Goal: Information Seeking & Learning: Find specific fact

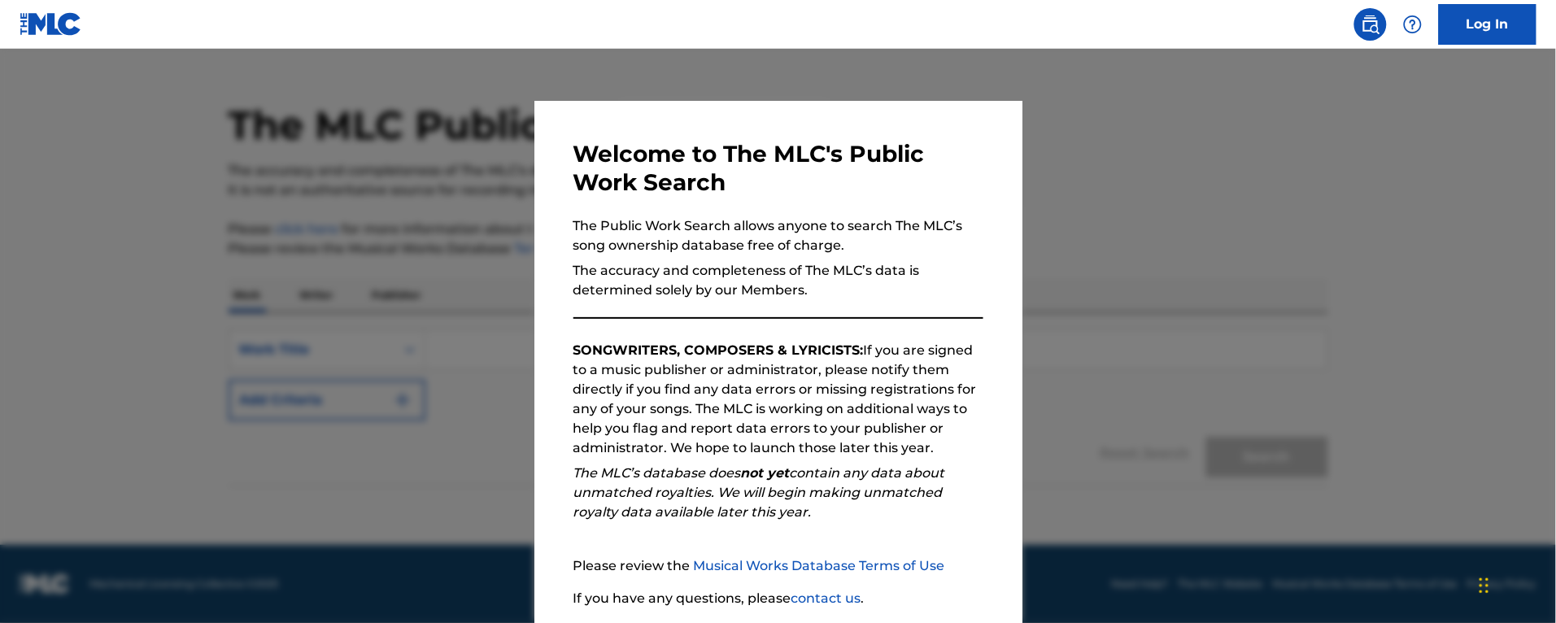
scroll to position [120, 0]
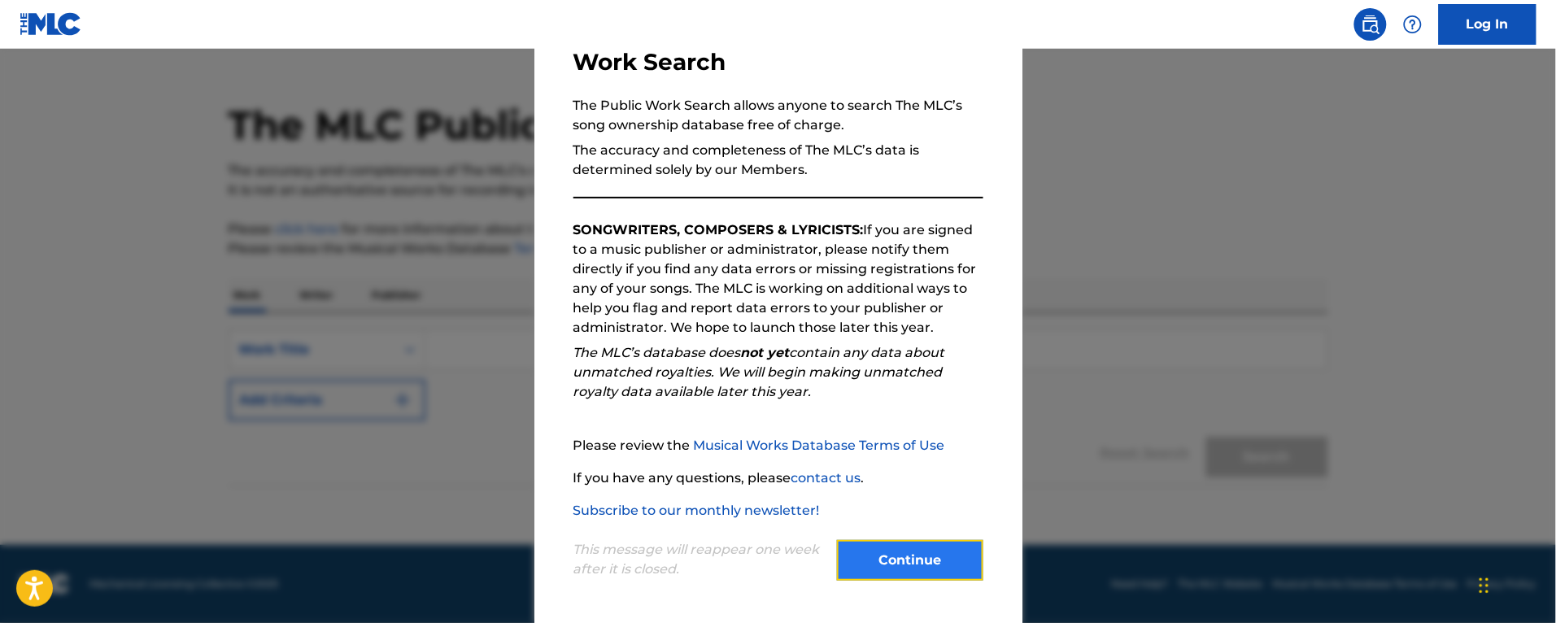
click at [888, 550] on button "Continue" at bounding box center [910, 560] width 146 height 41
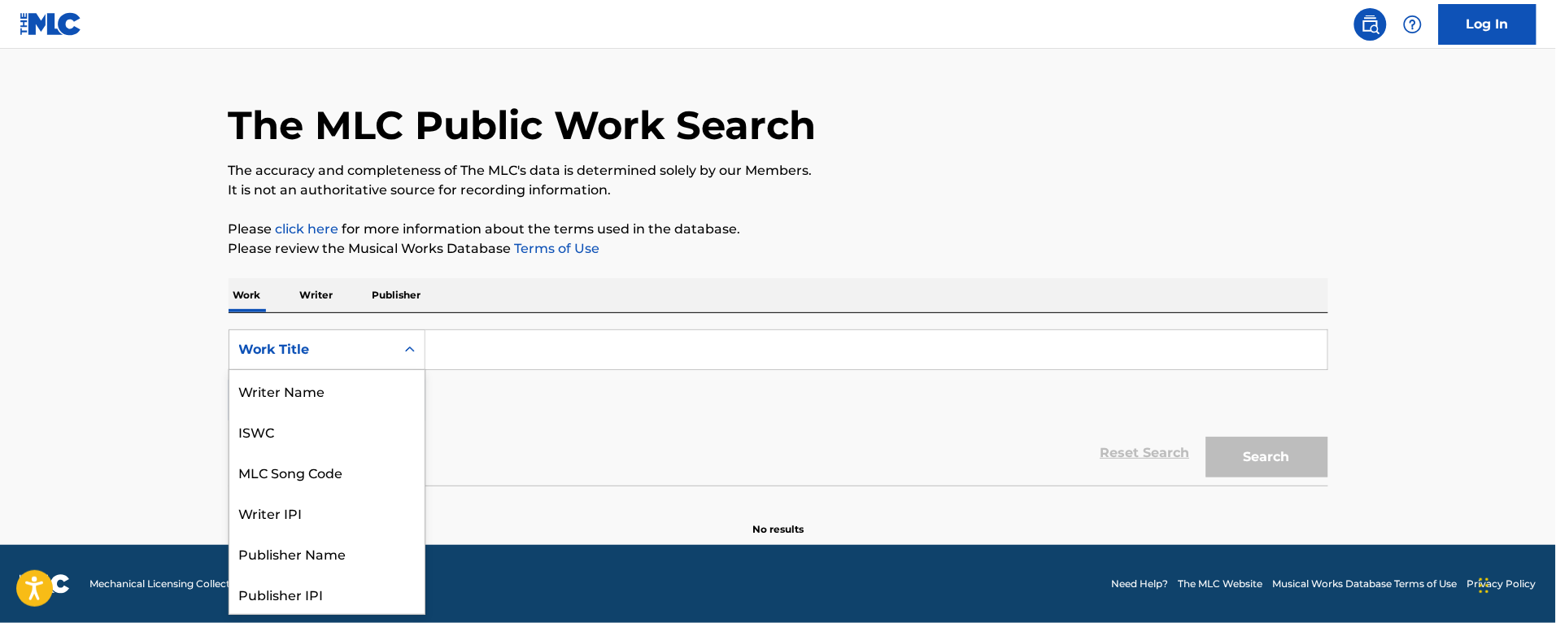
click at [326, 351] on div "Work Title" at bounding box center [312, 350] width 146 height 20
click at [326, 393] on div "MLC Song Code" at bounding box center [326, 390] width 195 height 41
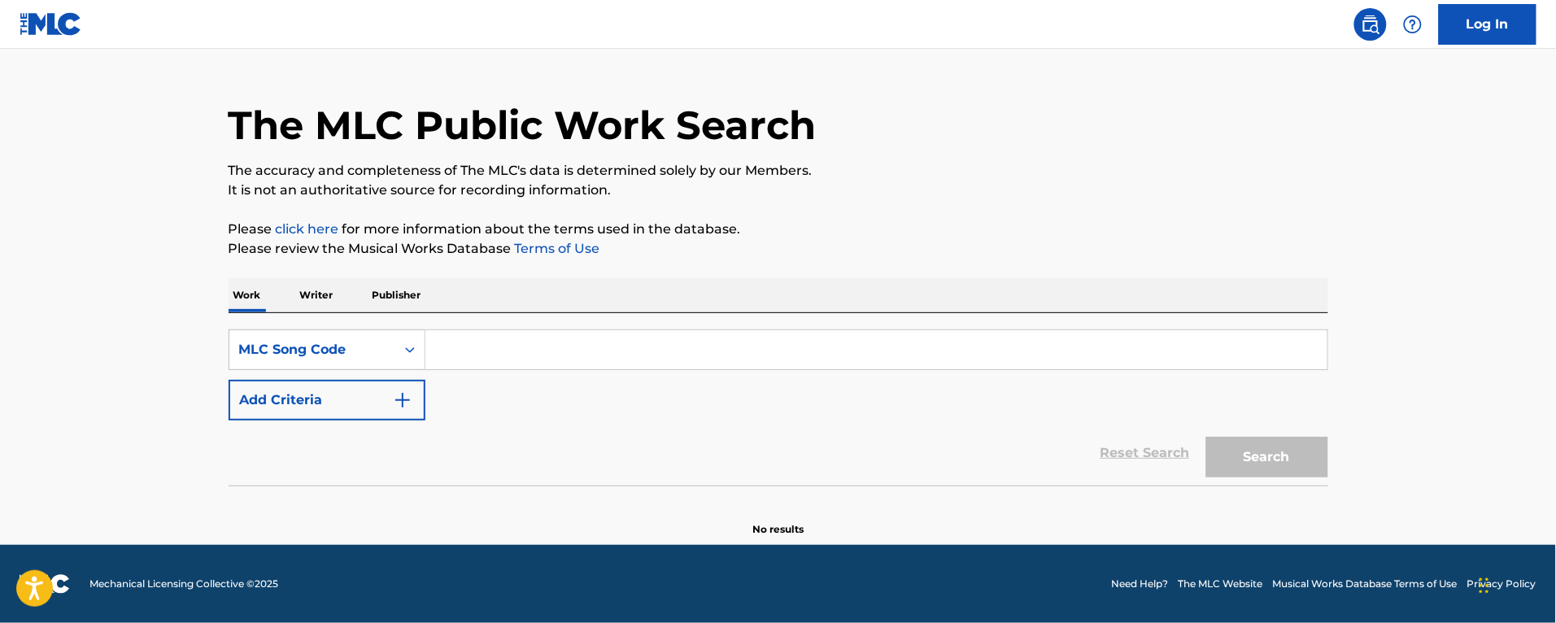
drag, startPoint x: 372, startPoint y: 373, endPoint x: 460, endPoint y: 347, distance: 91.4
click at [460, 347] on input "Search Form" at bounding box center [877, 349] width 902 height 39
paste input "sc44di"
type input "sc44di"
click at [1207, 437] on button "Search" at bounding box center [1268, 457] width 122 height 41
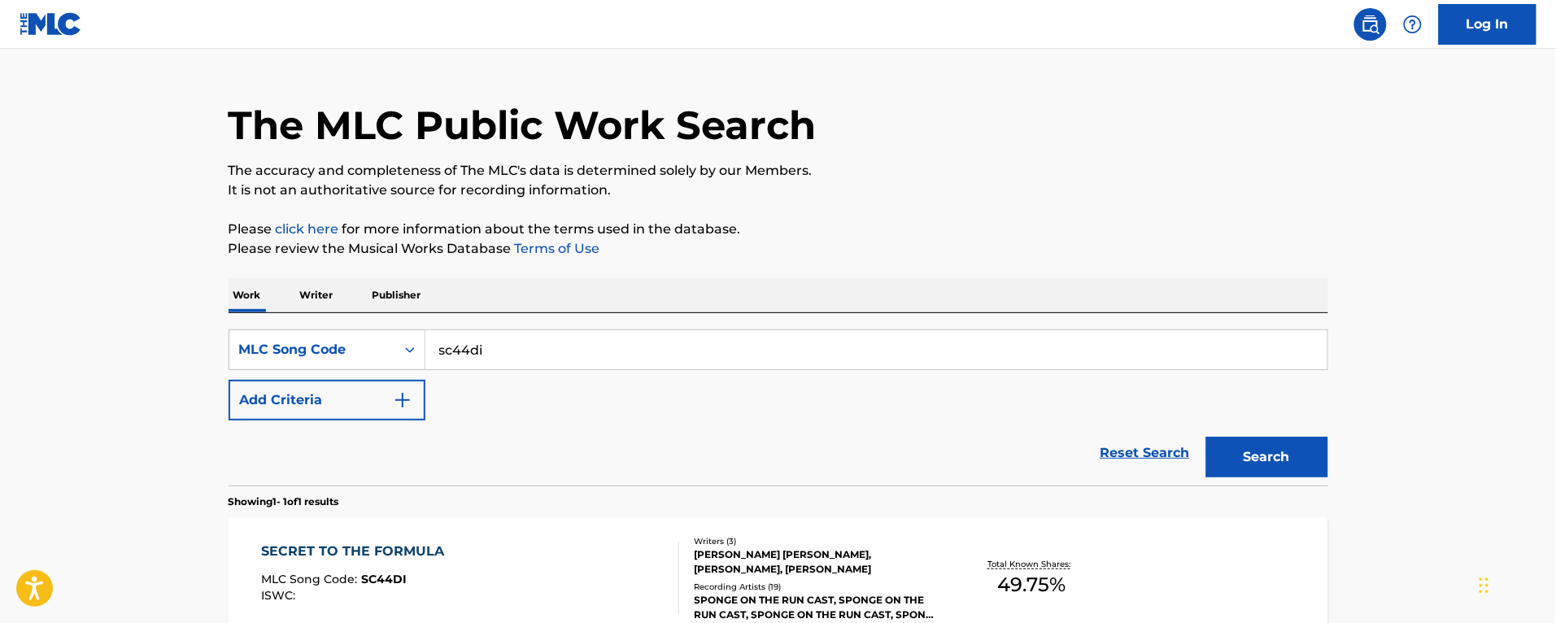
scroll to position [212, 0]
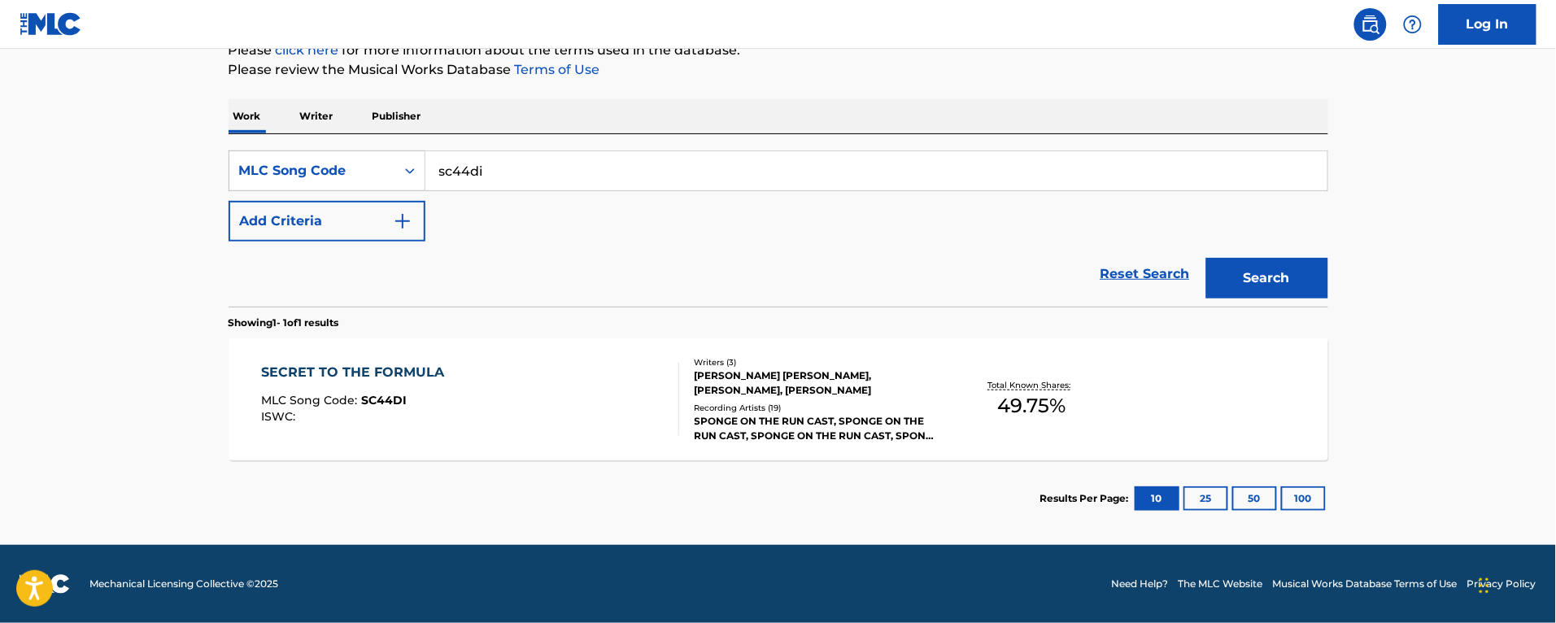
click at [502, 384] on div "SECRET TO THE FORMULA MLC Song Code : SC44DI ISWC :" at bounding box center [470, 399] width 418 height 73
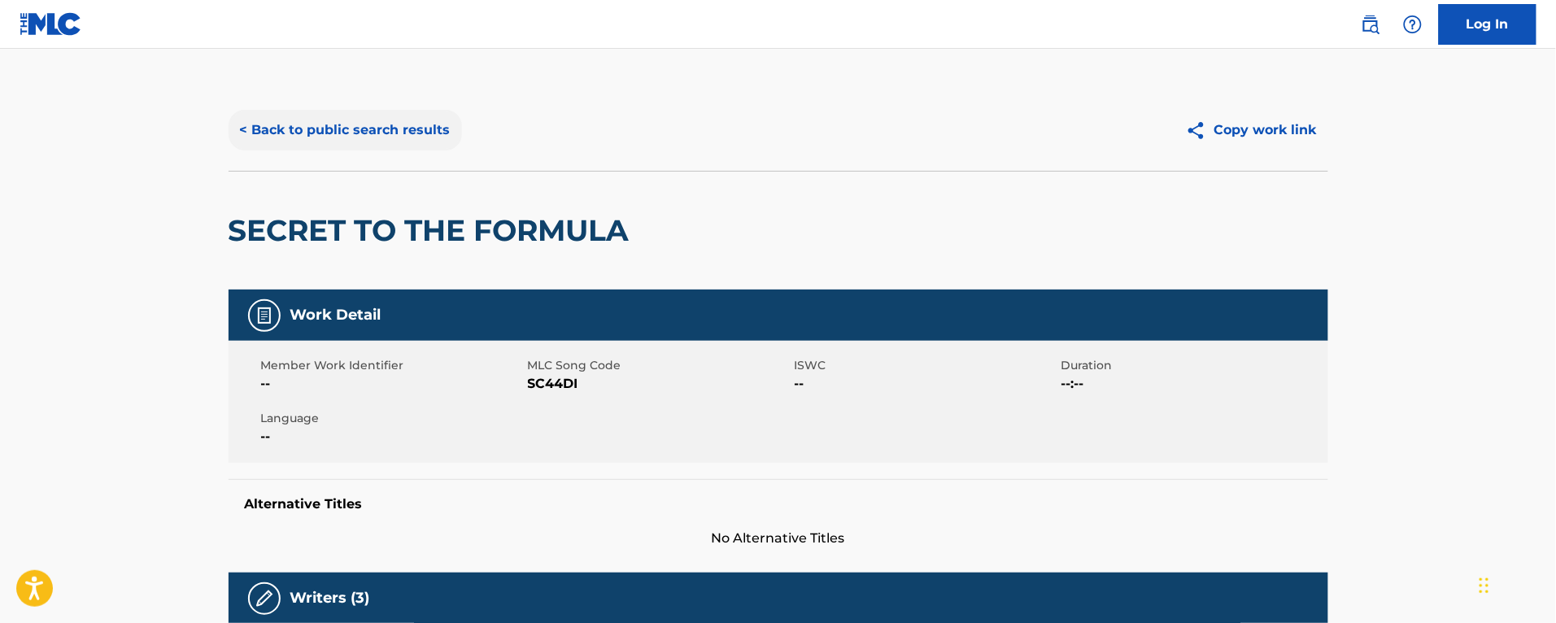
click at [259, 123] on button "< Back to public search results" at bounding box center [345, 130] width 233 height 41
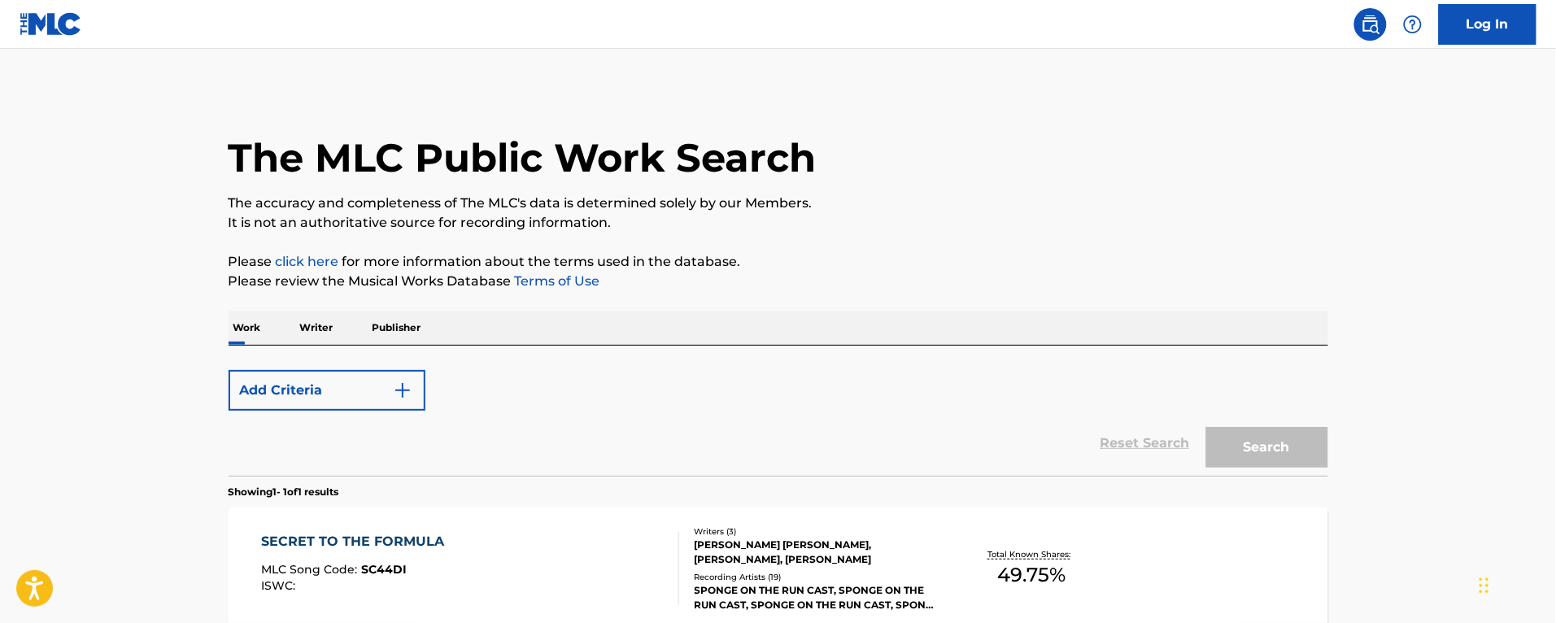
scroll to position [168, 0]
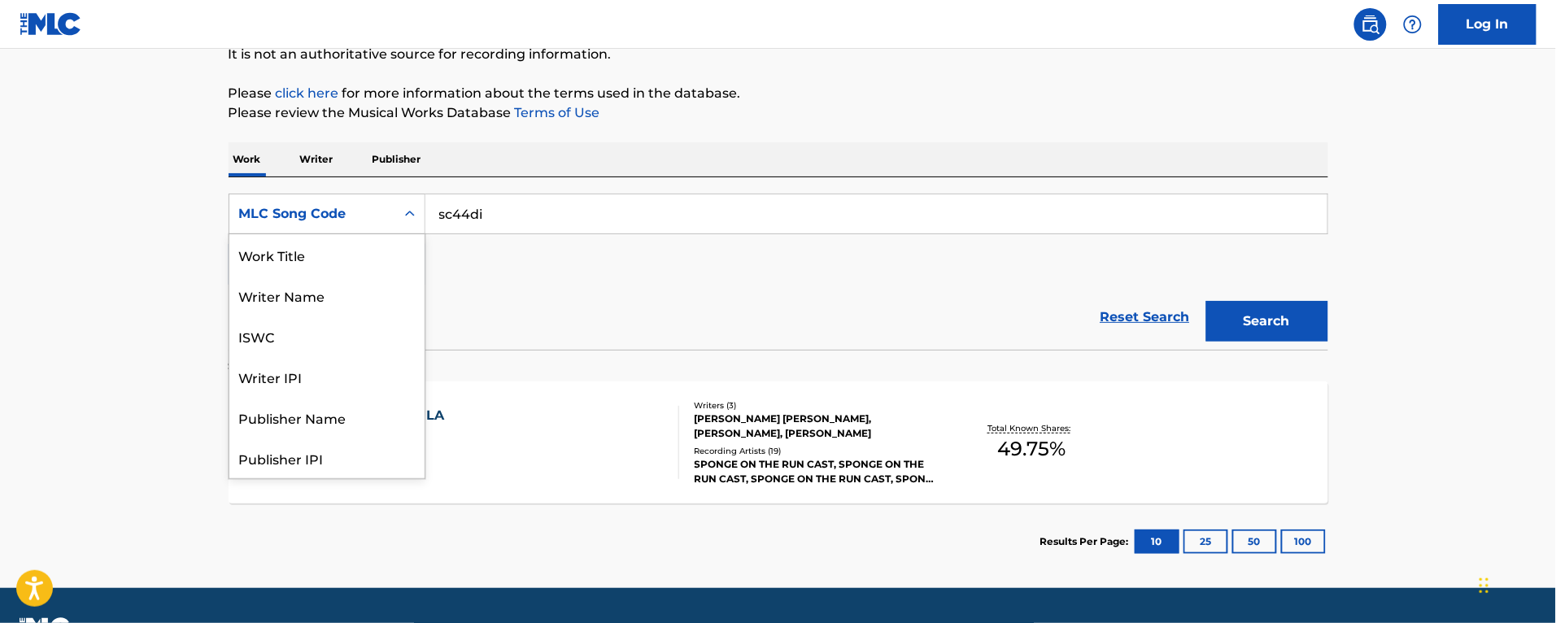
click at [314, 208] on div "MLC Song Code" at bounding box center [312, 214] width 146 height 20
click at [303, 251] on div "Work Title" at bounding box center [326, 254] width 195 height 41
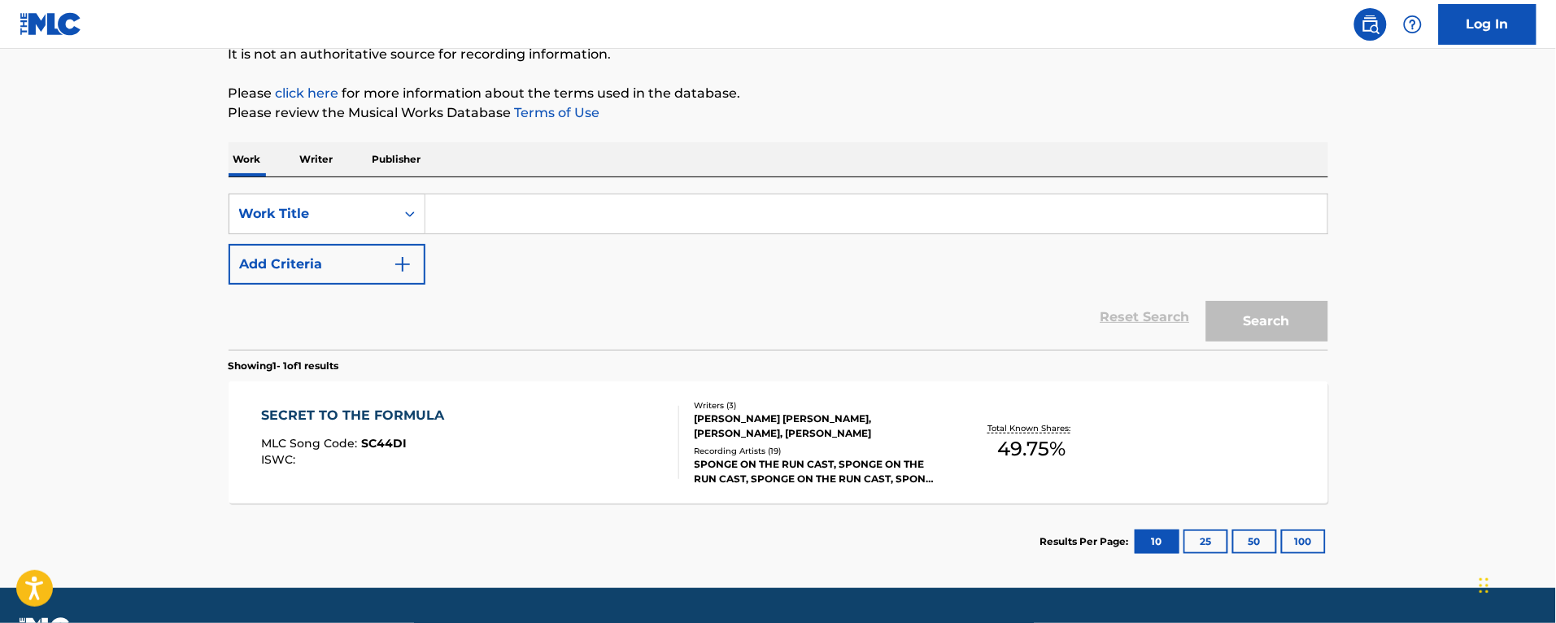
click at [509, 209] on input "Search Form" at bounding box center [877, 213] width 902 height 39
type input "race with you"
click at [1207, 301] on button "Search" at bounding box center [1268, 321] width 122 height 41
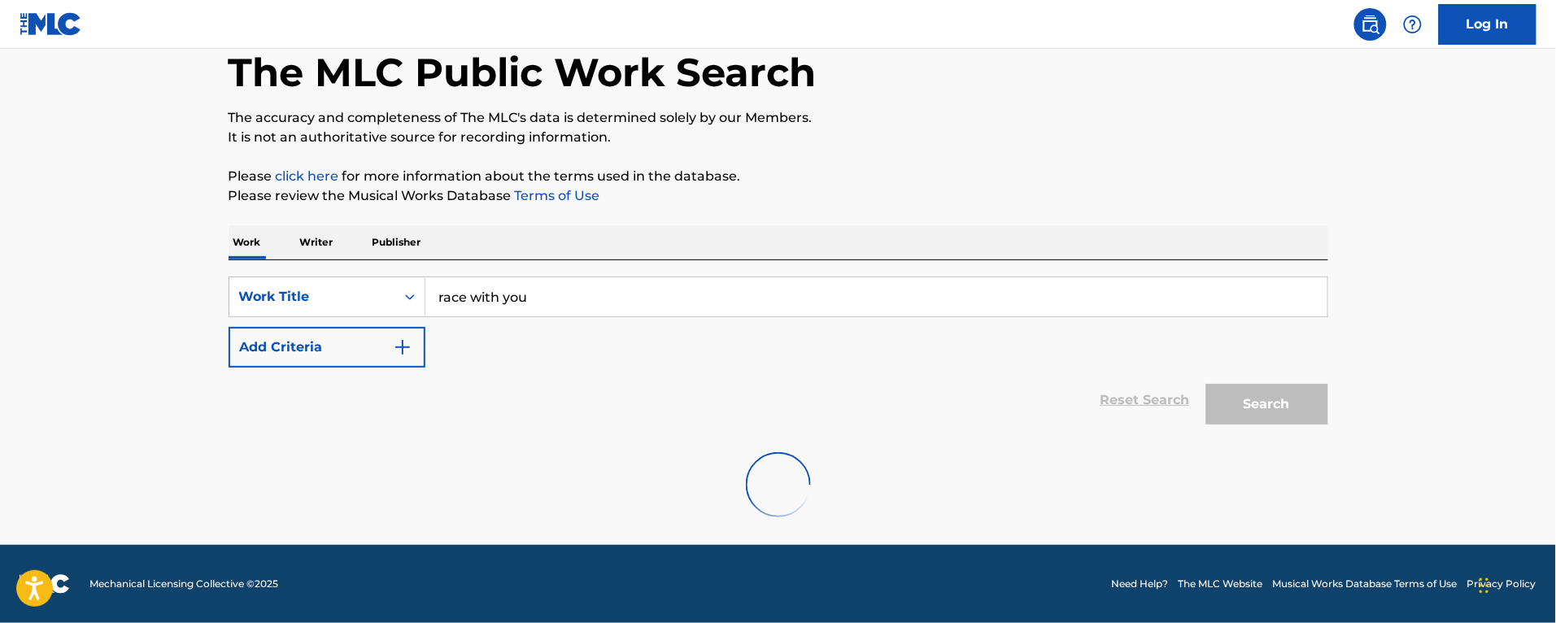
scroll to position [168, 0]
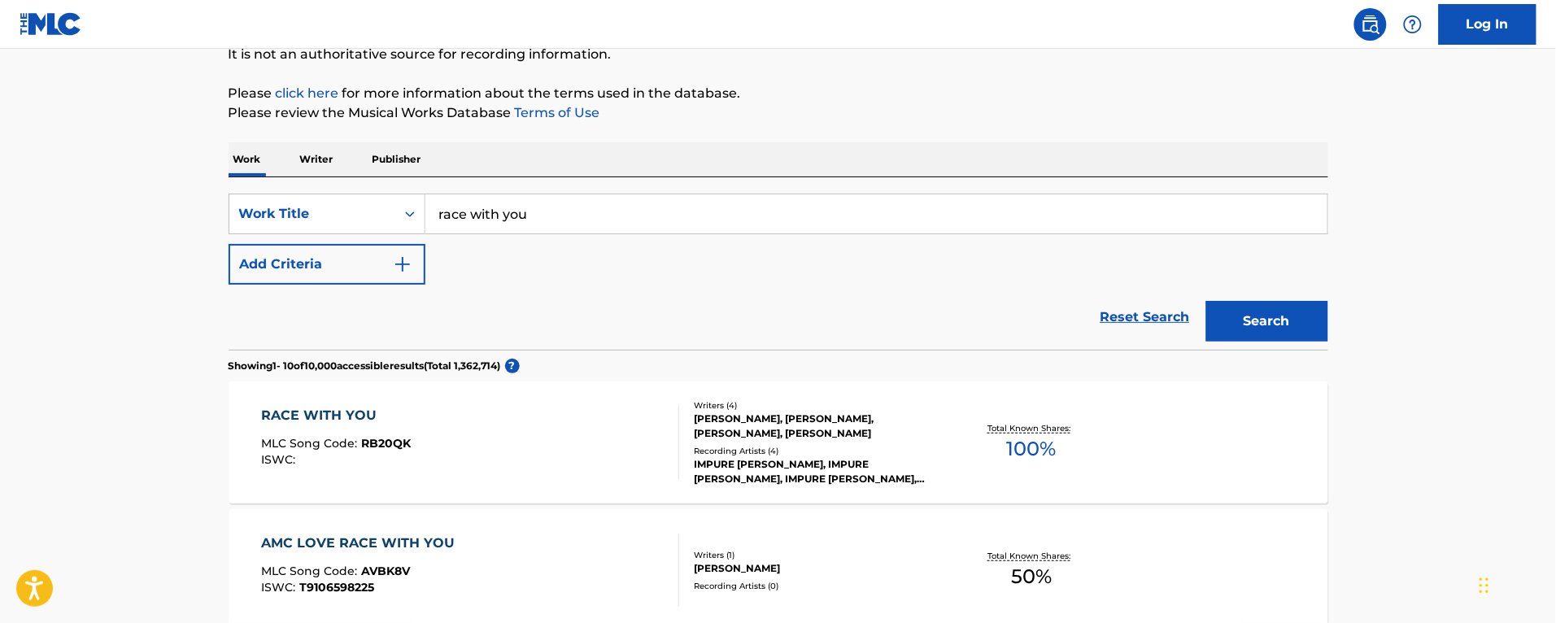
click at [400, 156] on p "Publisher" at bounding box center [397, 159] width 59 height 34
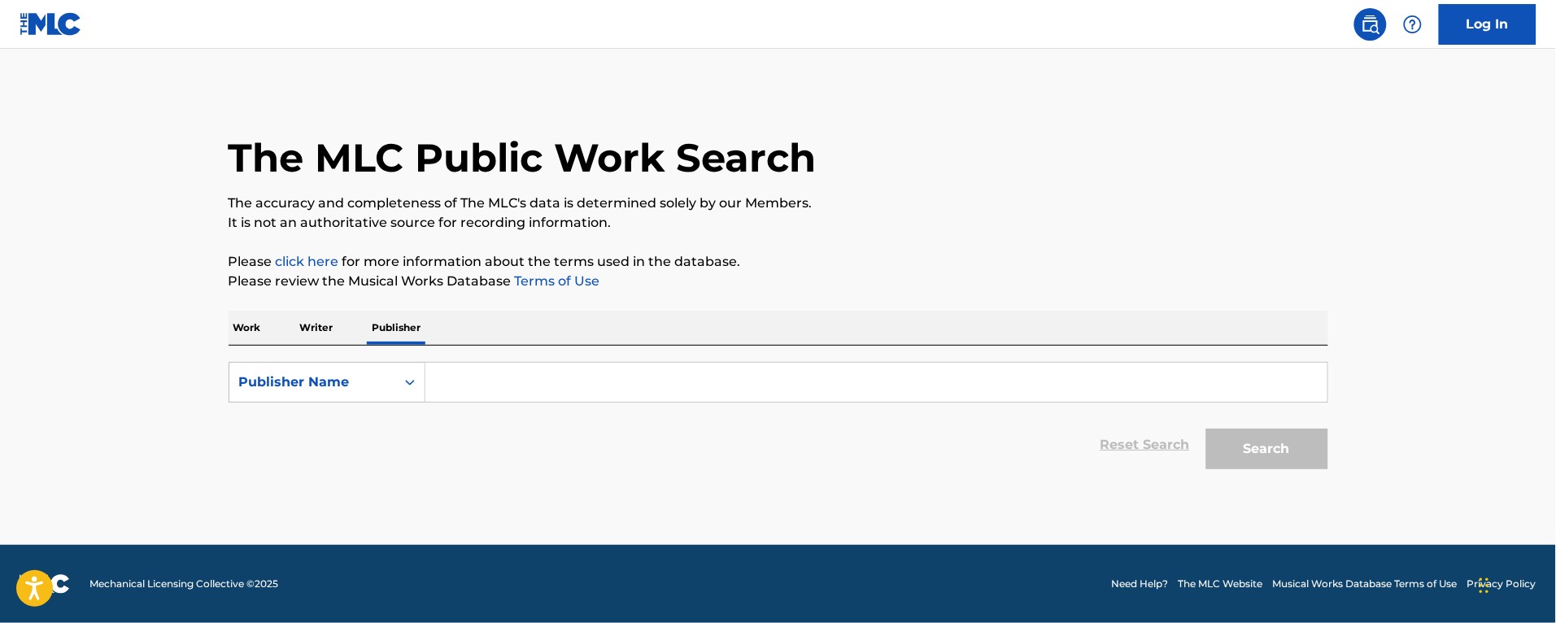
click at [547, 392] on input "Search Form" at bounding box center [877, 382] width 902 height 39
paste input "GULLANE ([PERSON_NAME]) LTd"
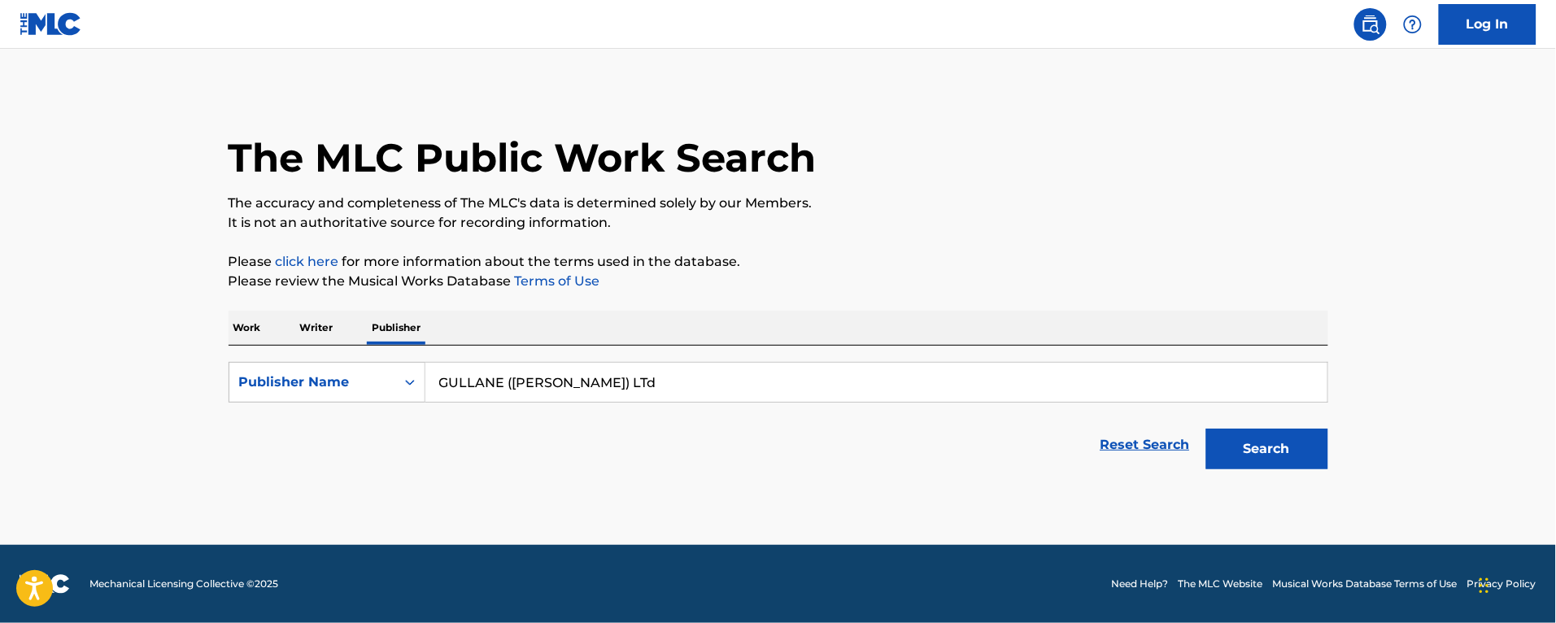
type input "GULLANE ([PERSON_NAME]) LTd"
click at [1207, 429] on button "Search" at bounding box center [1268, 449] width 122 height 41
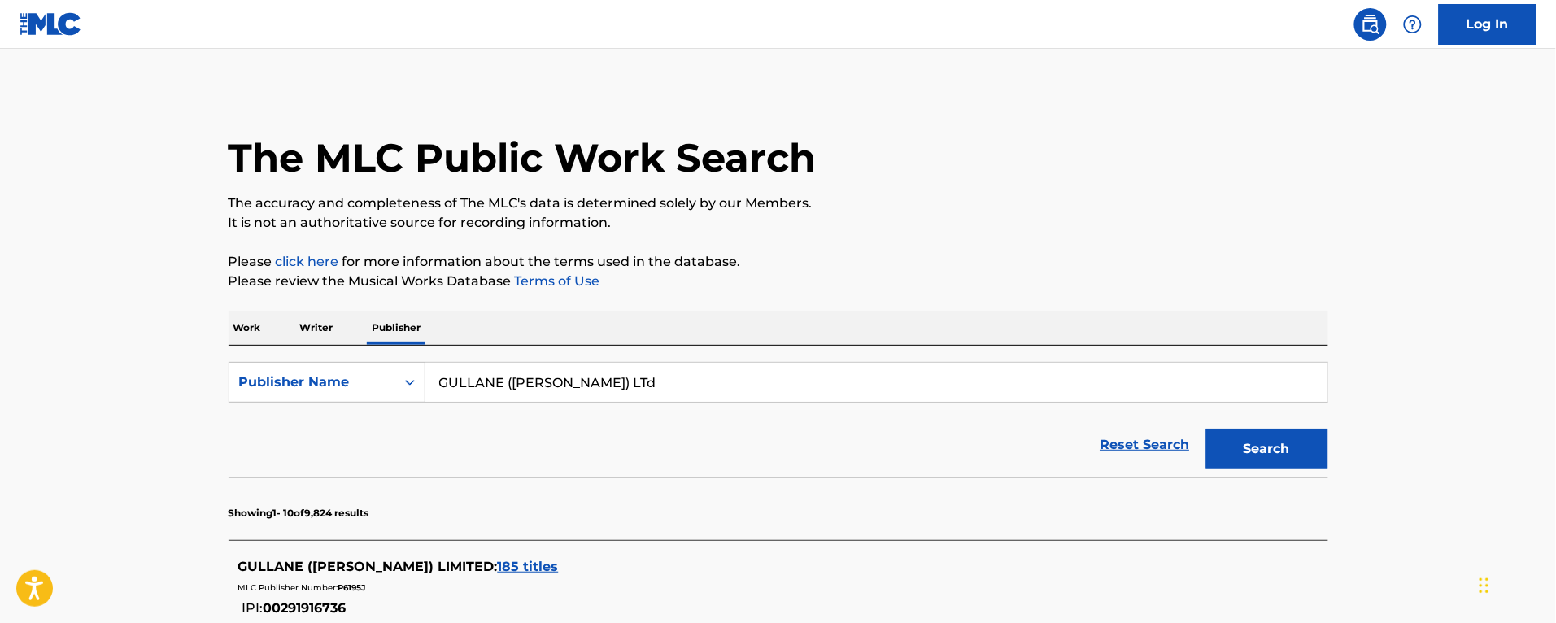
scroll to position [203, 0]
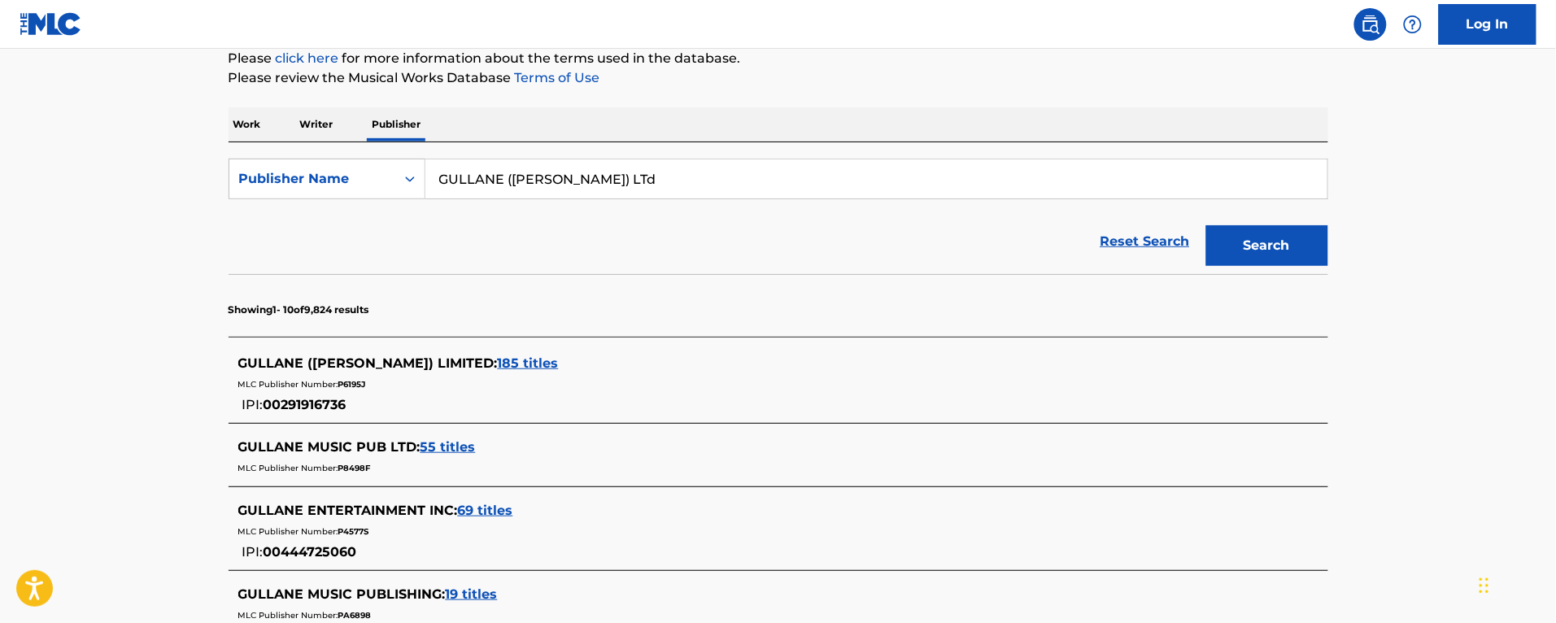
click at [498, 364] on span "185 titles" at bounding box center [528, 363] width 61 height 15
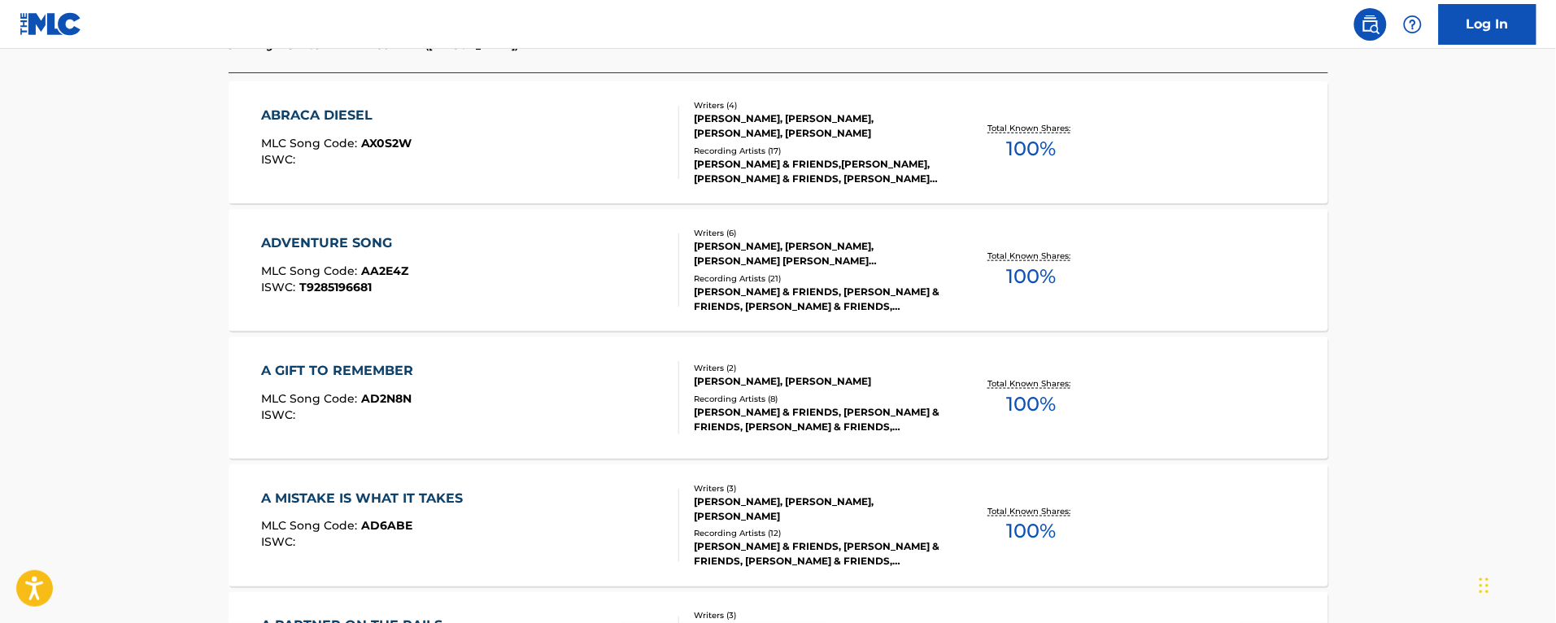
scroll to position [1434, 0]
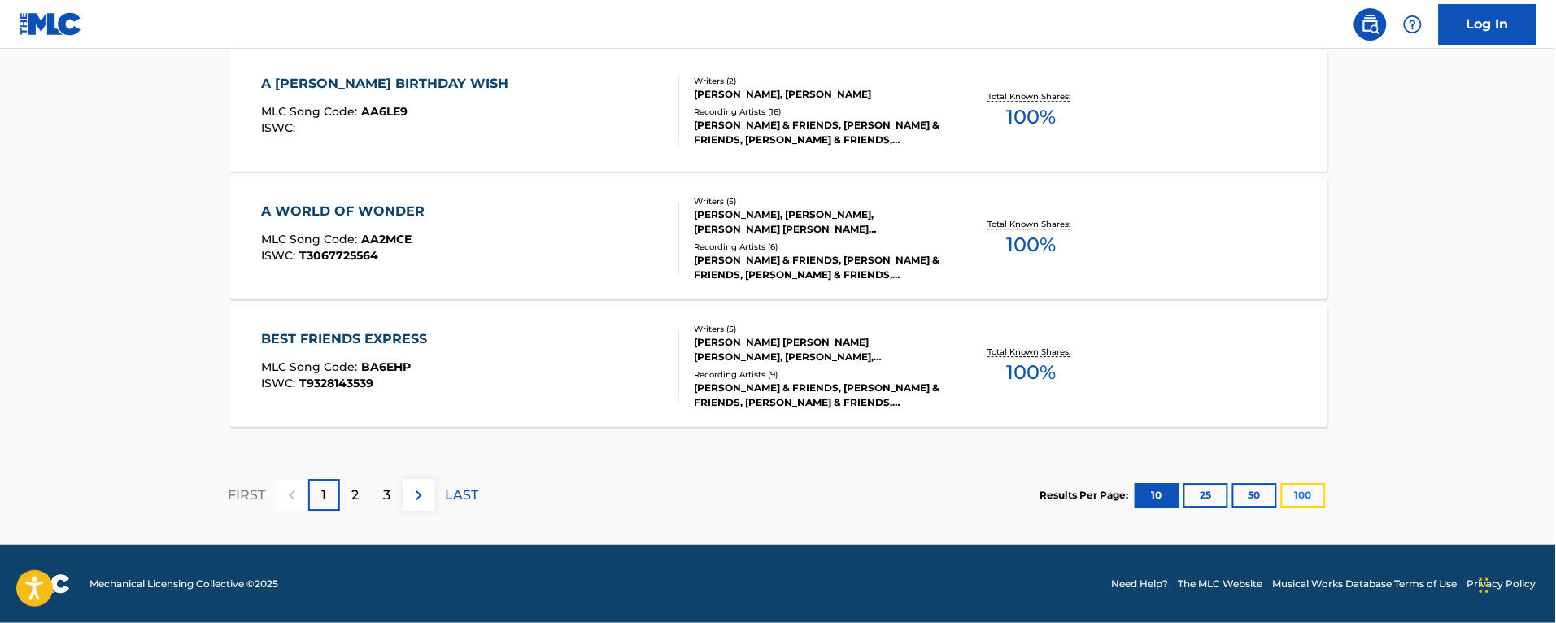
click at [1298, 496] on button "100" at bounding box center [1303, 495] width 45 height 24
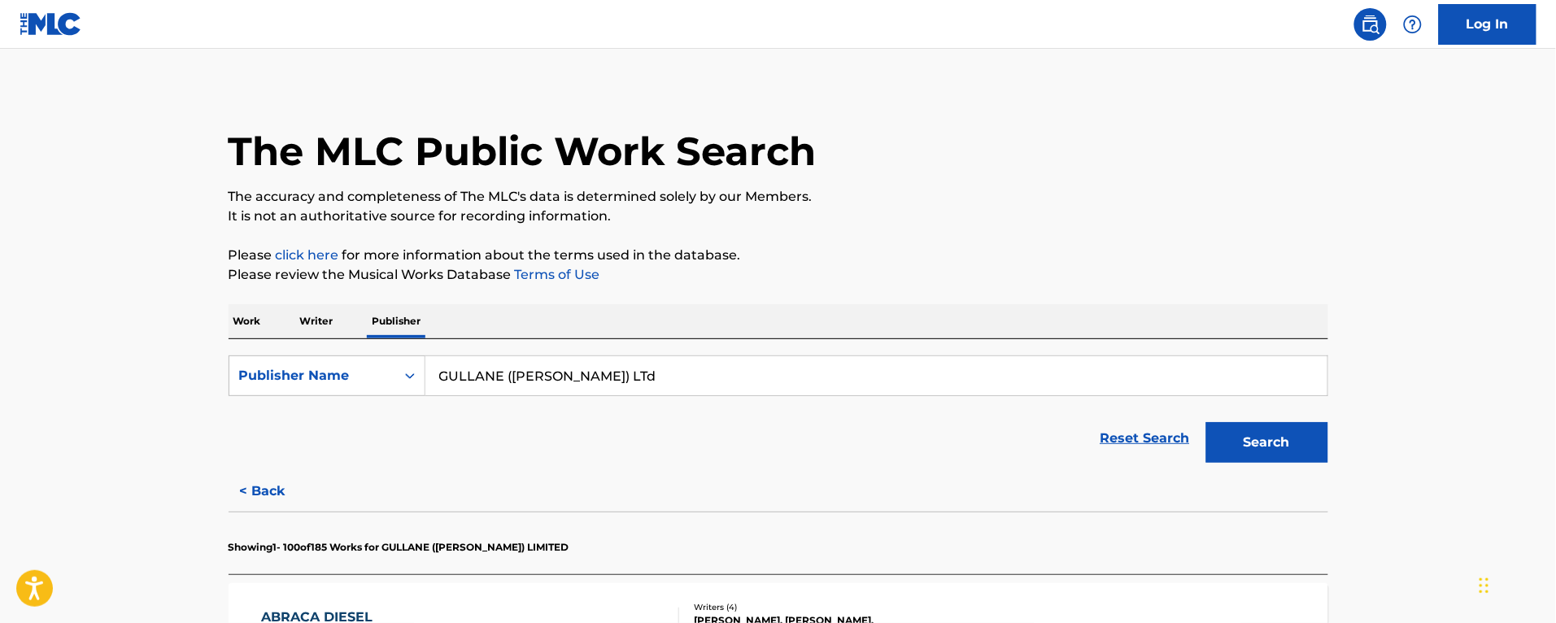
scroll to position [0, 0]
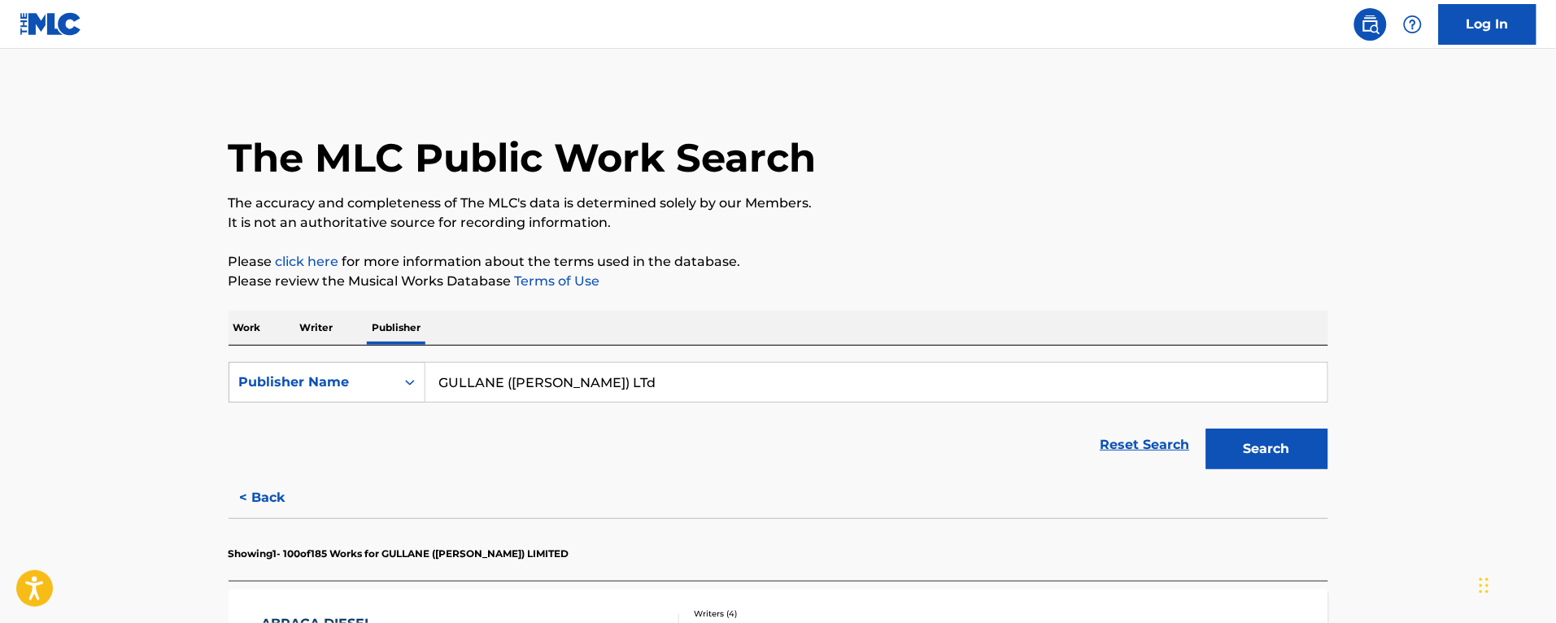
click at [259, 327] on p "Work" at bounding box center [247, 328] width 37 height 34
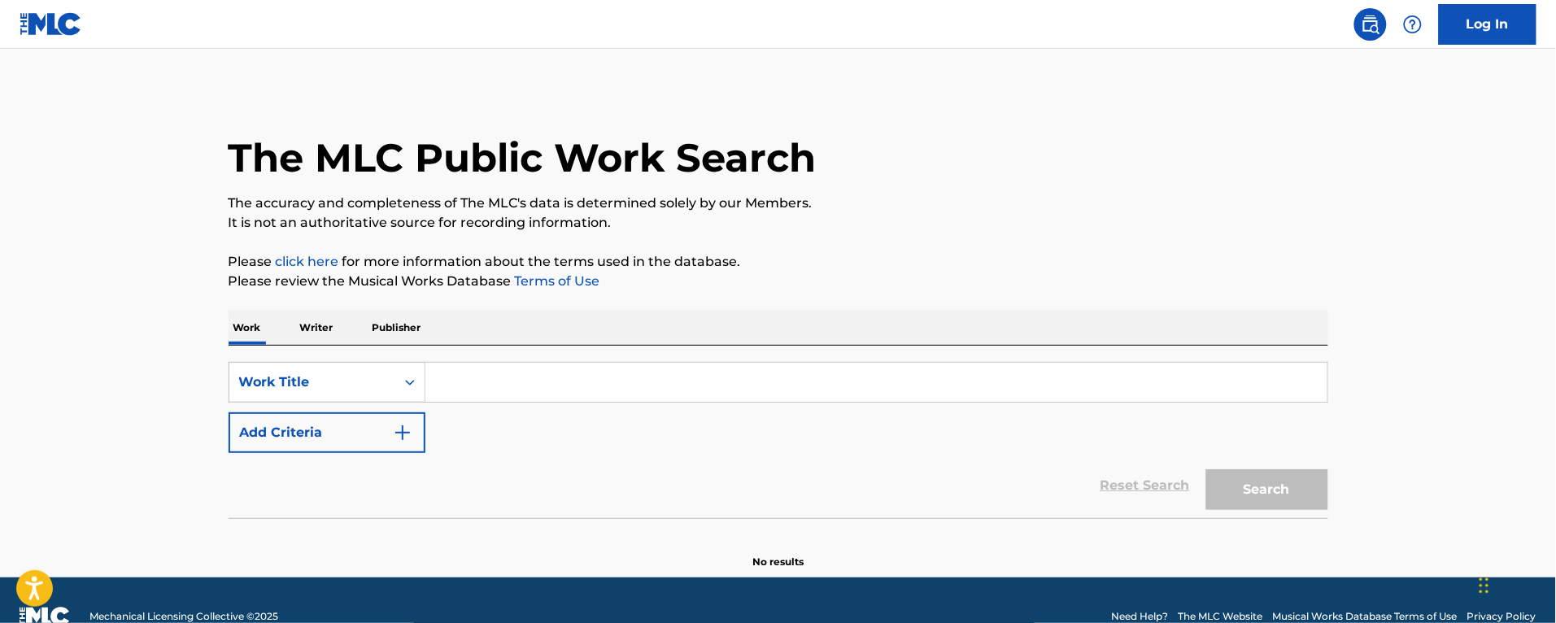
click at [462, 384] on input "Search Form" at bounding box center [877, 382] width 902 height 39
type input "race"
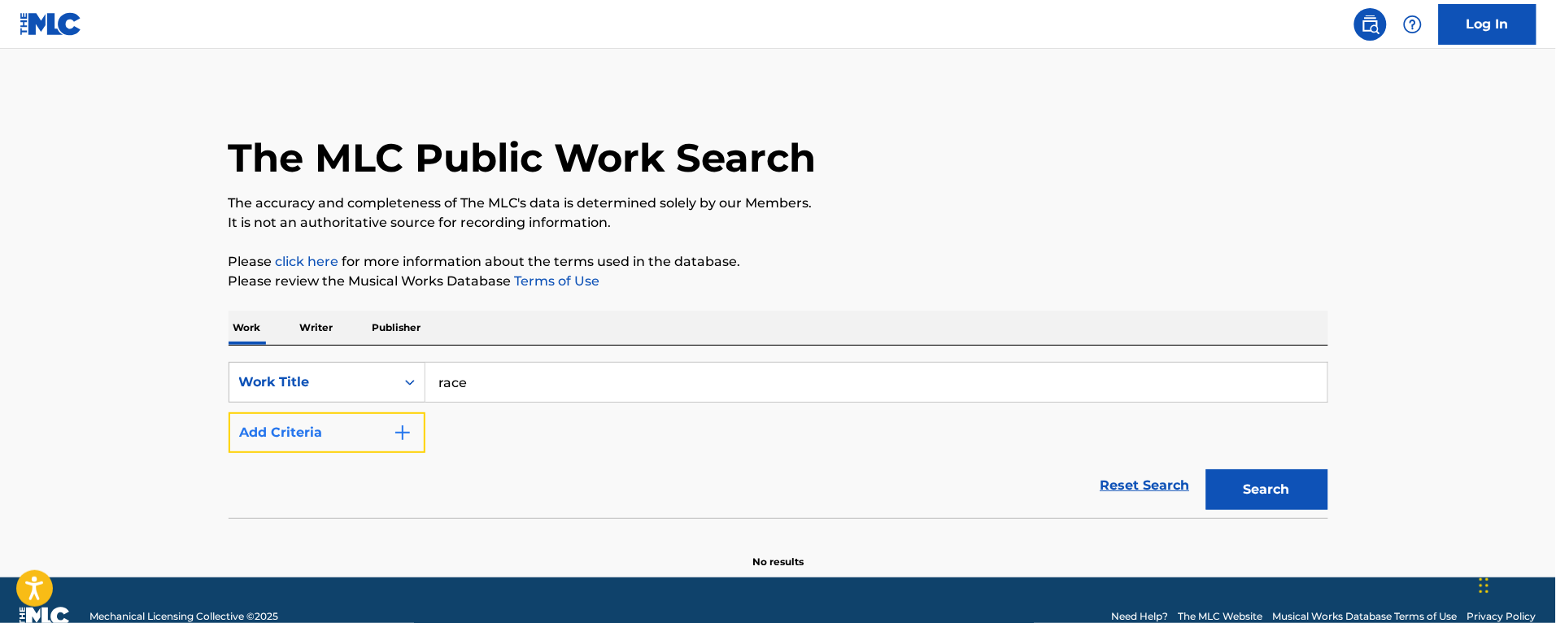
click at [355, 429] on button "Add Criteria" at bounding box center [327, 432] width 197 height 41
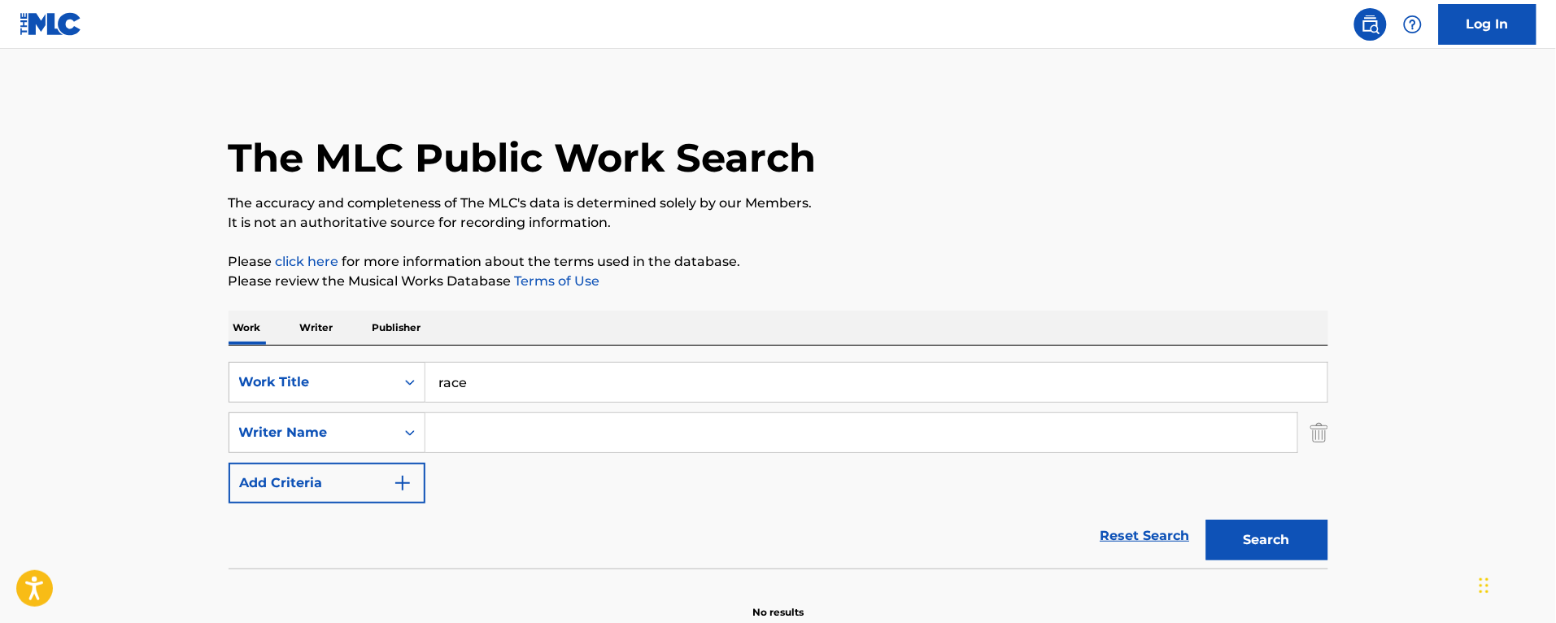
click at [460, 432] on input "Search Form" at bounding box center [862, 432] width 872 height 39
type input "[PERSON_NAME]"
click at [1207, 520] on button "Search" at bounding box center [1268, 540] width 122 height 41
drag, startPoint x: 500, startPoint y: 381, endPoint x: 360, endPoint y: 381, distance: 139.9
click at [360, 381] on div "SearchWithCriteriafb5ba95d-63cb-49cc-b1f8-10dfb54d4242 Work Title race" at bounding box center [779, 382] width 1100 height 41
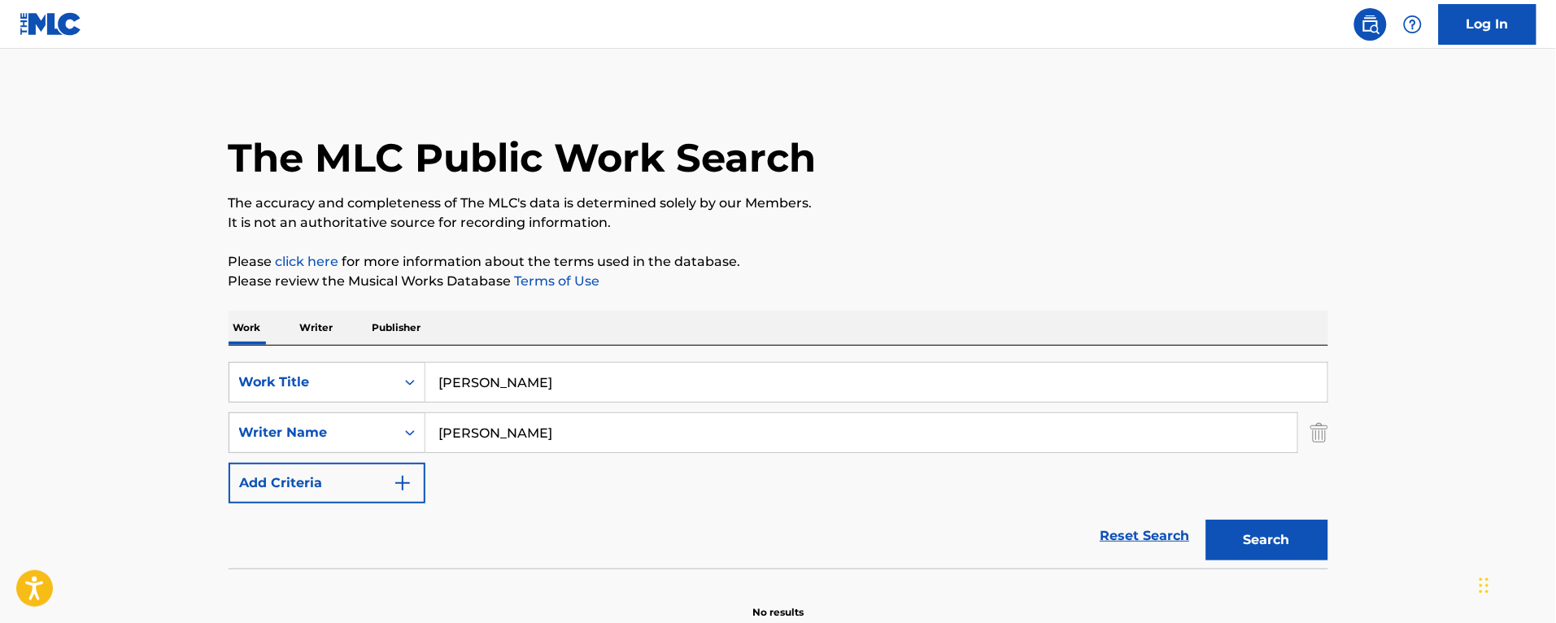
type input "[PERSON_NAME]"
click at [1207, 520] on button "Search" at bounding box center [1268, 540] width 122 height 41
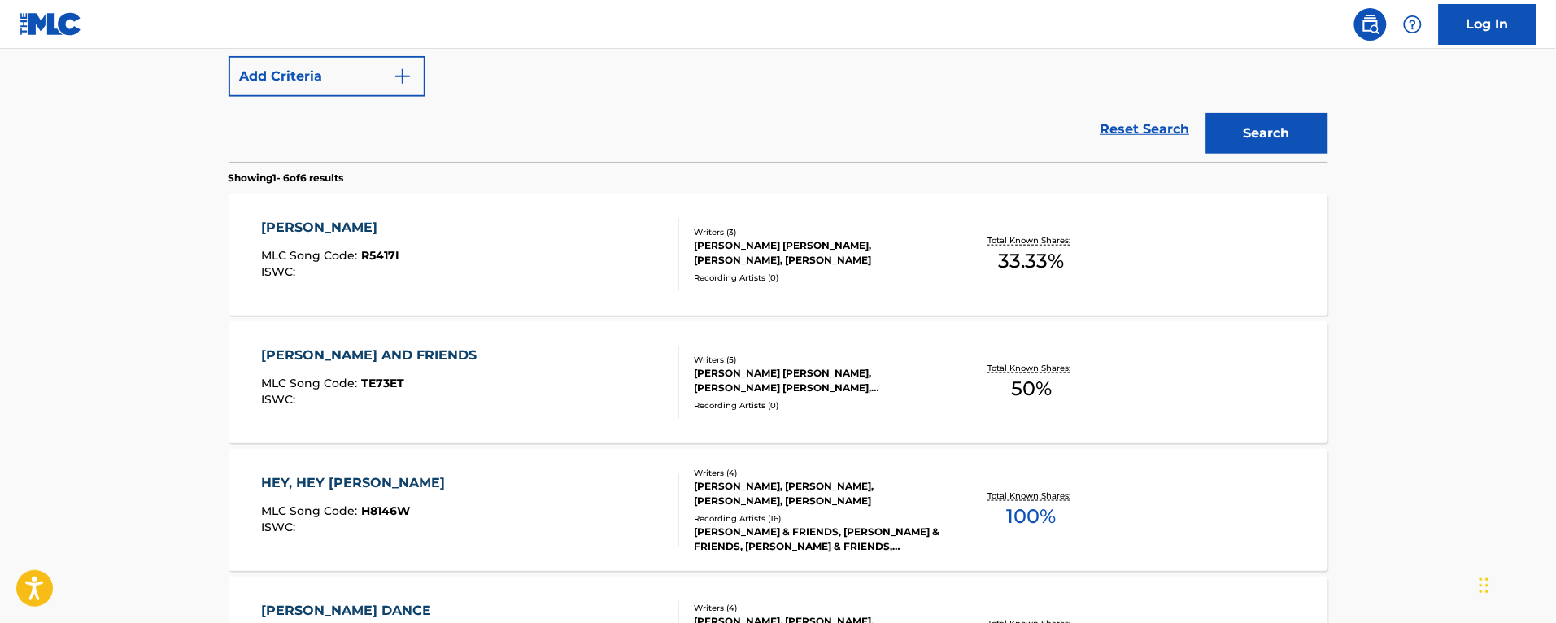
scroll to position [610, 0]
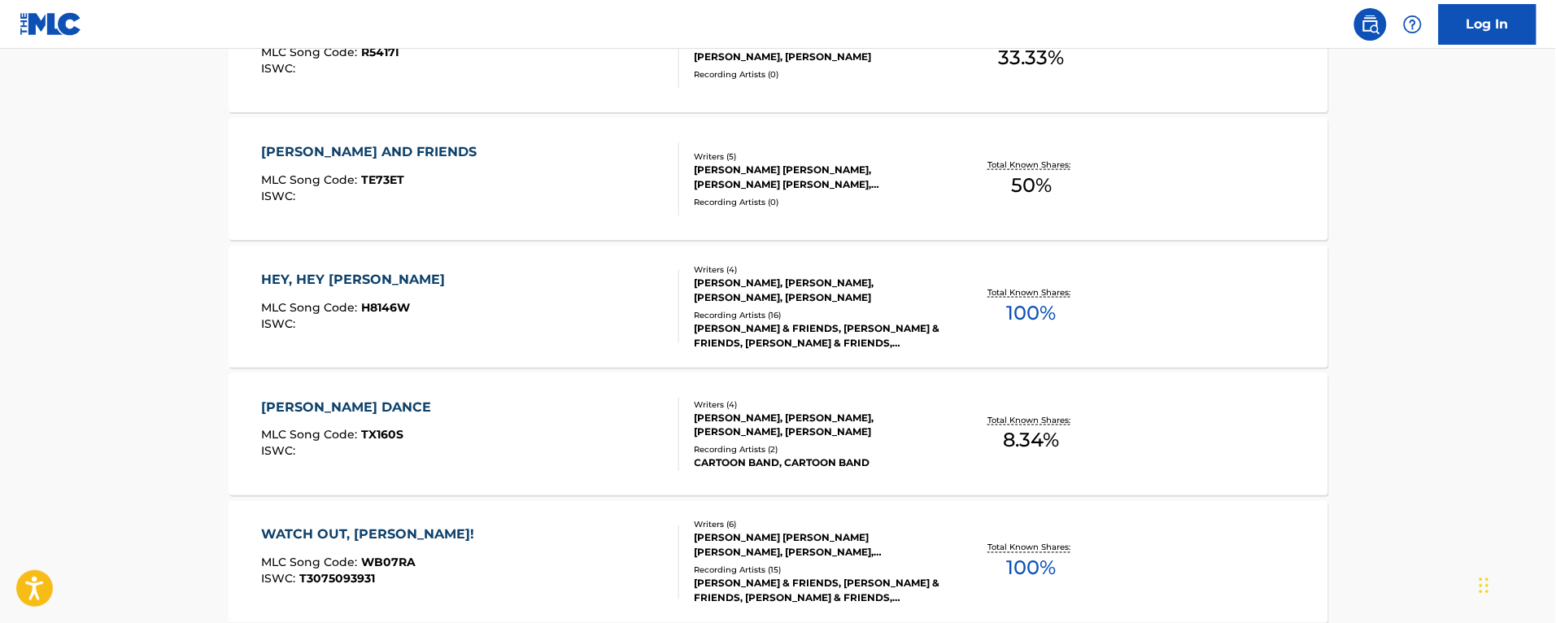
click at [588, 319] on div "HEY, HEY [PERSON_NAME] MLC Song Code : H8146W ISWC :" at bounding box center [470, 306] width 418 height 73
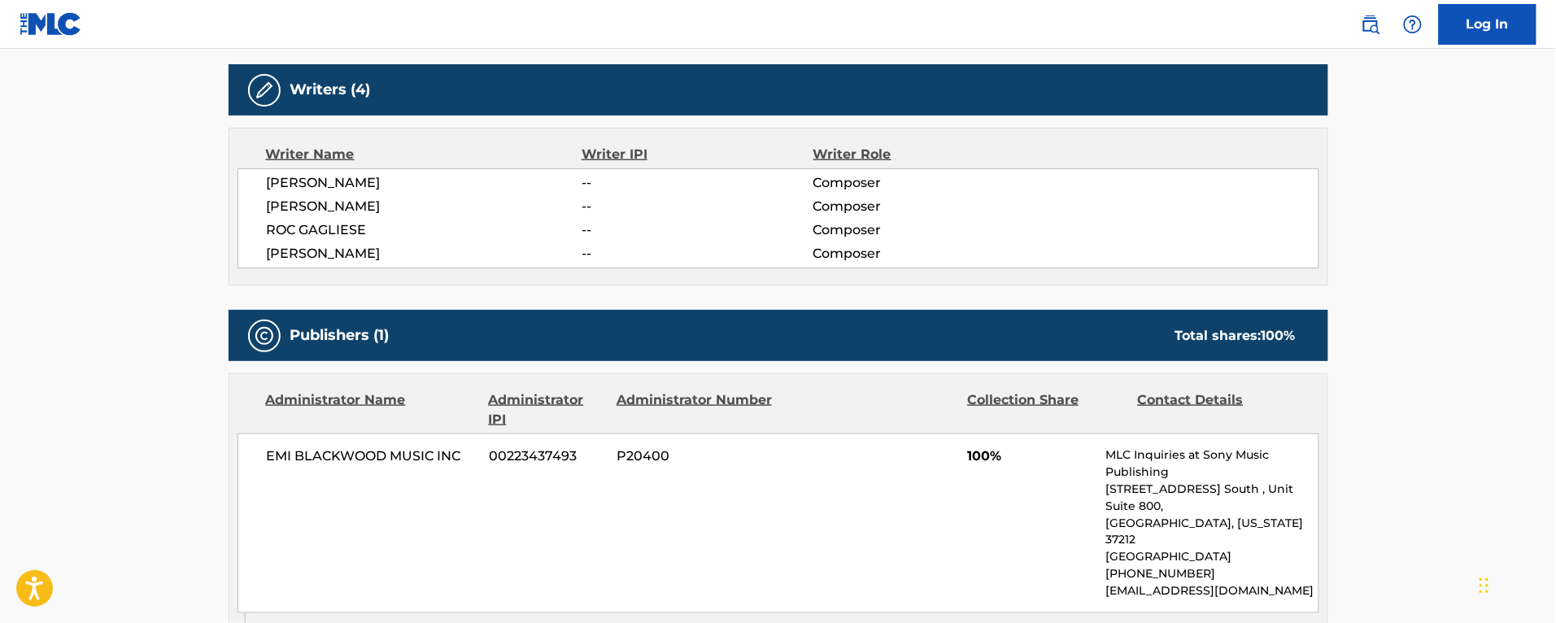
scroll to position [102, 0]
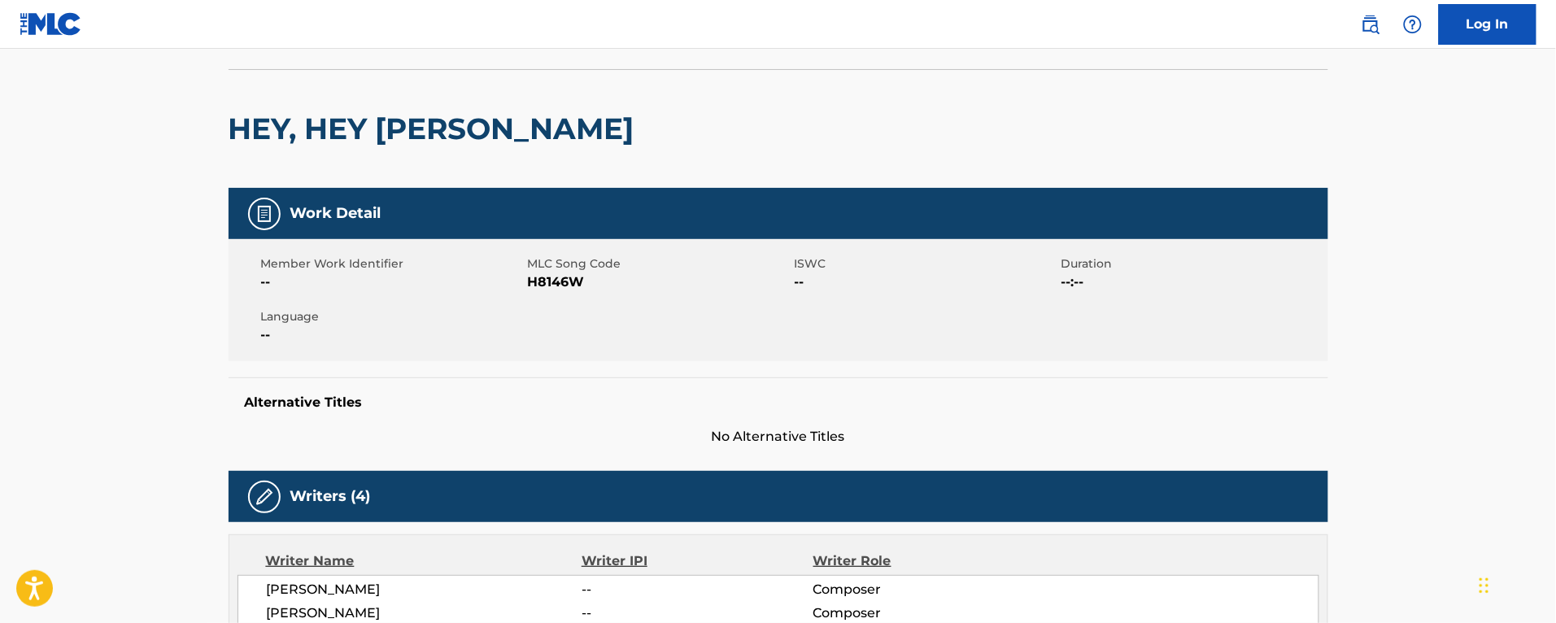
click at [558, 277] on span "H8146W" at bounding box center [659, 283] width 263 height 20
copy span "H8146W"
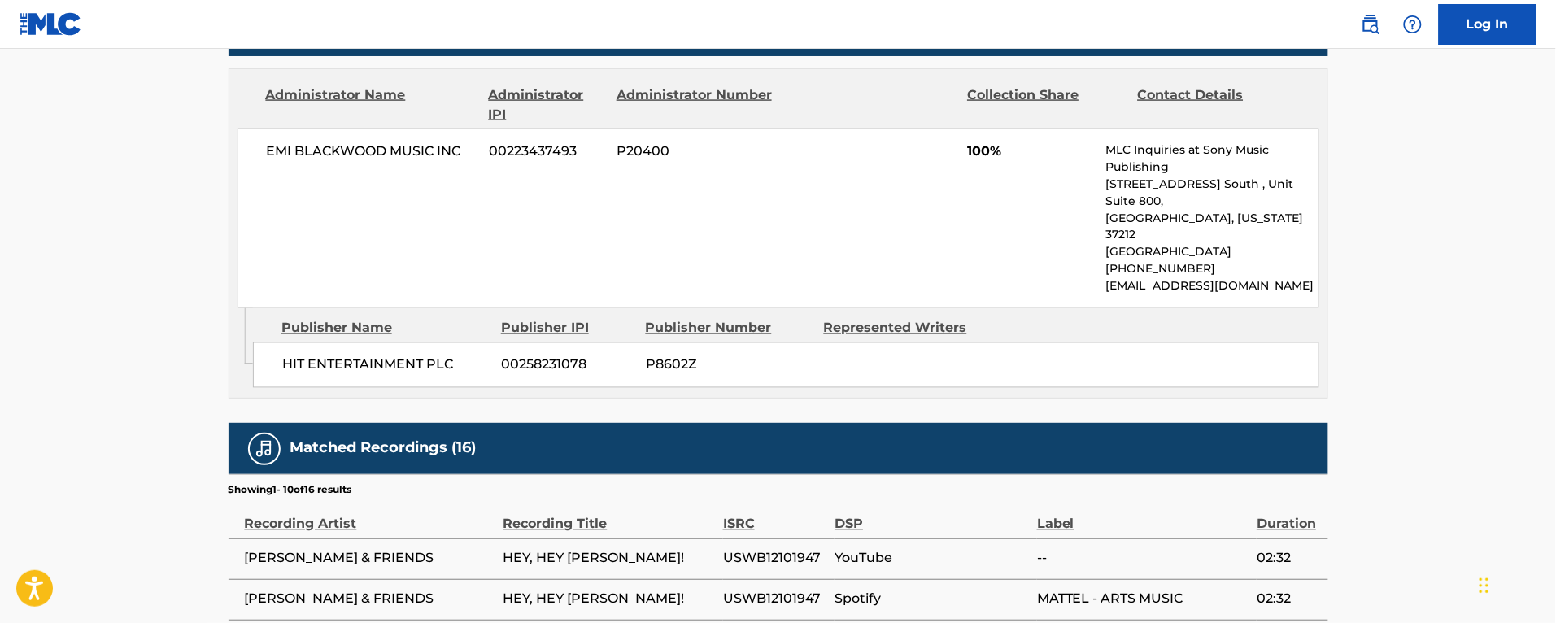
scroll to position [0, 0]
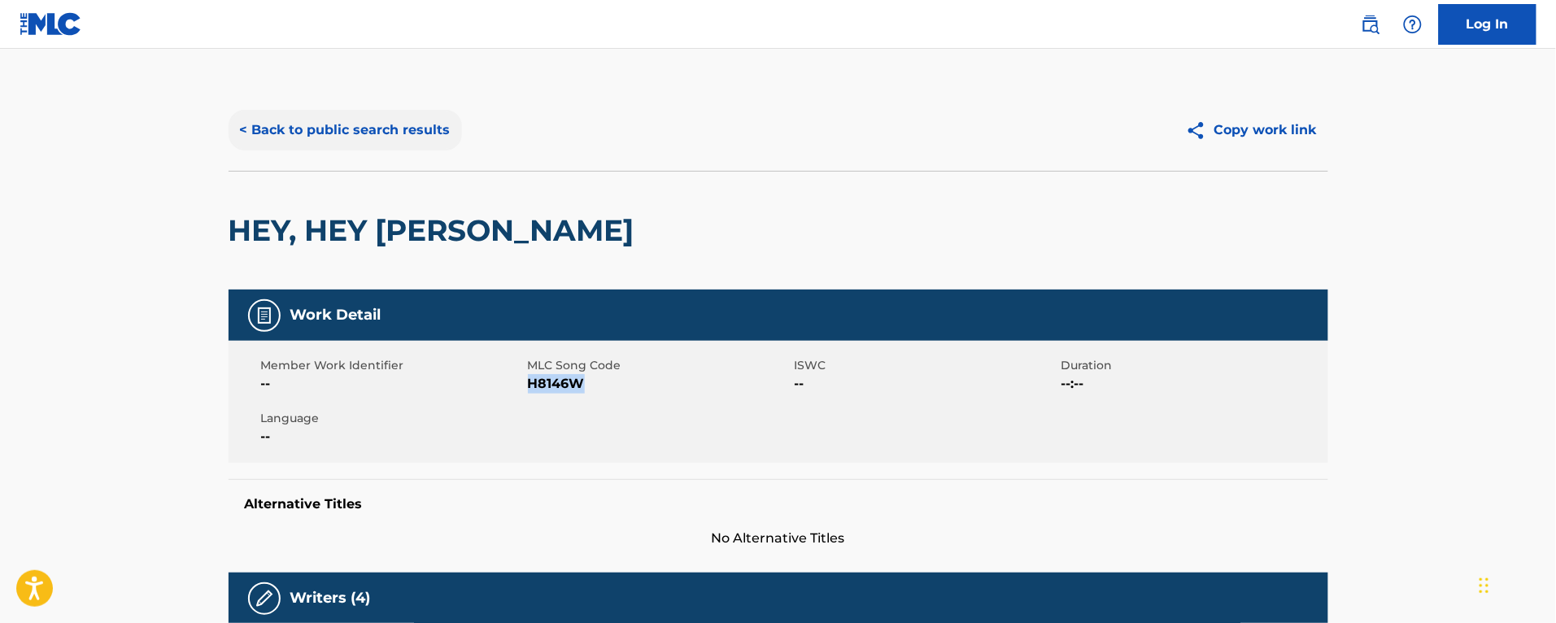
click at [339, 110] on button "< Back to public search results" at bounding box center [345, 130] width 233 height 41
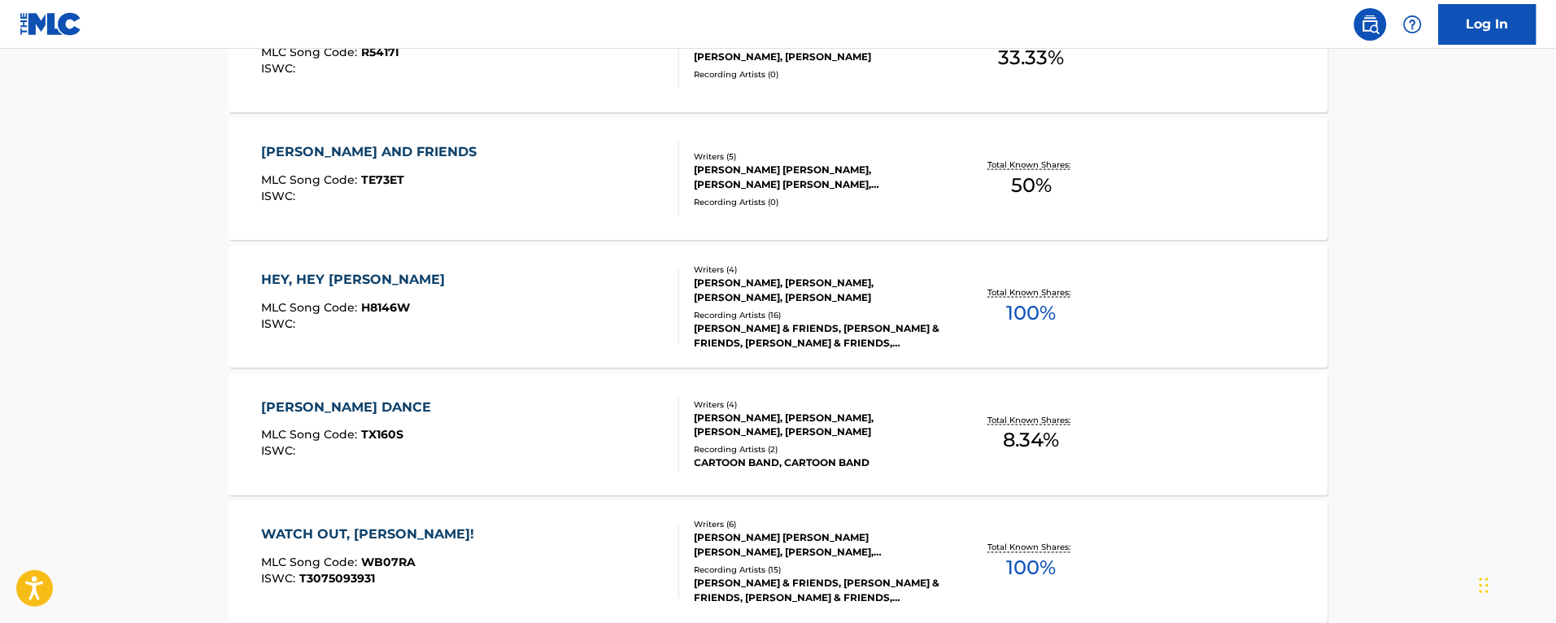
scroll to position [704, 0]
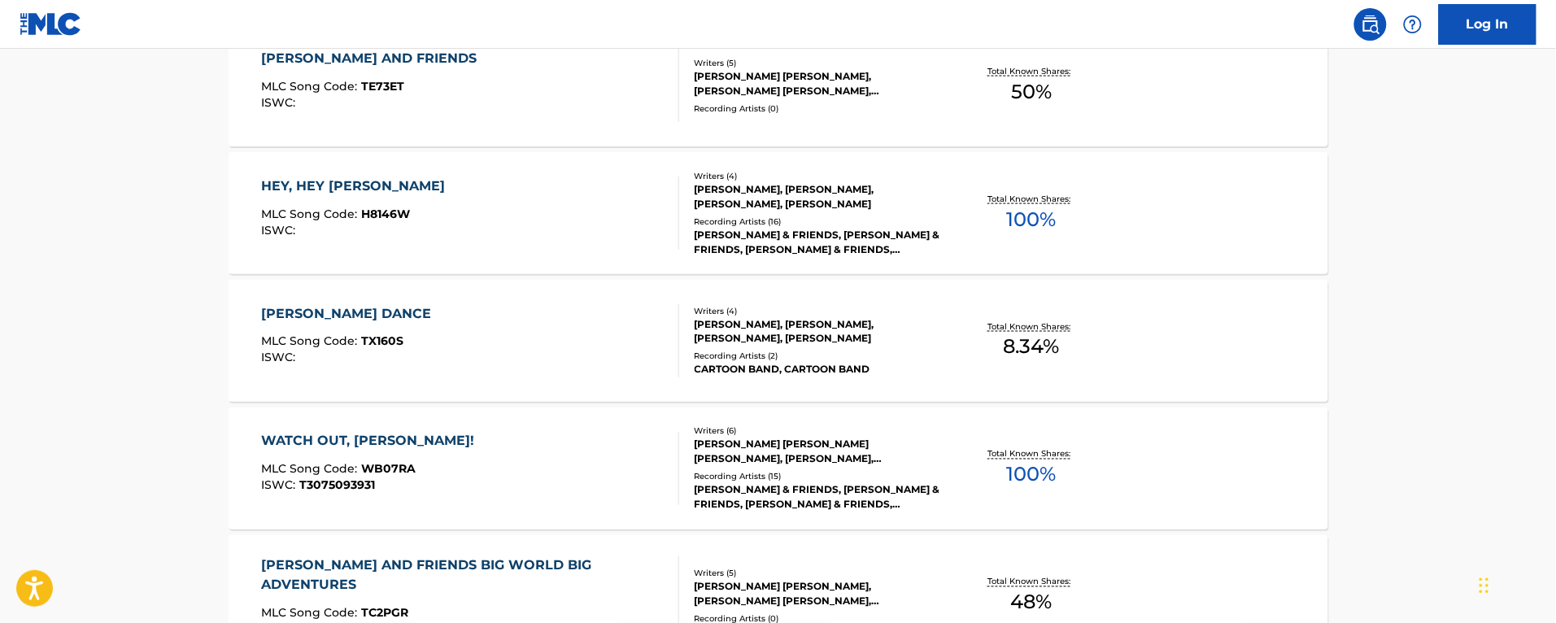
click at [336, 122] on div "[PERSON_NAME] AND FRIENDS MLC Song Code : TE73ET ISWC :" at bounding box center [373, 85] width 224 height 73
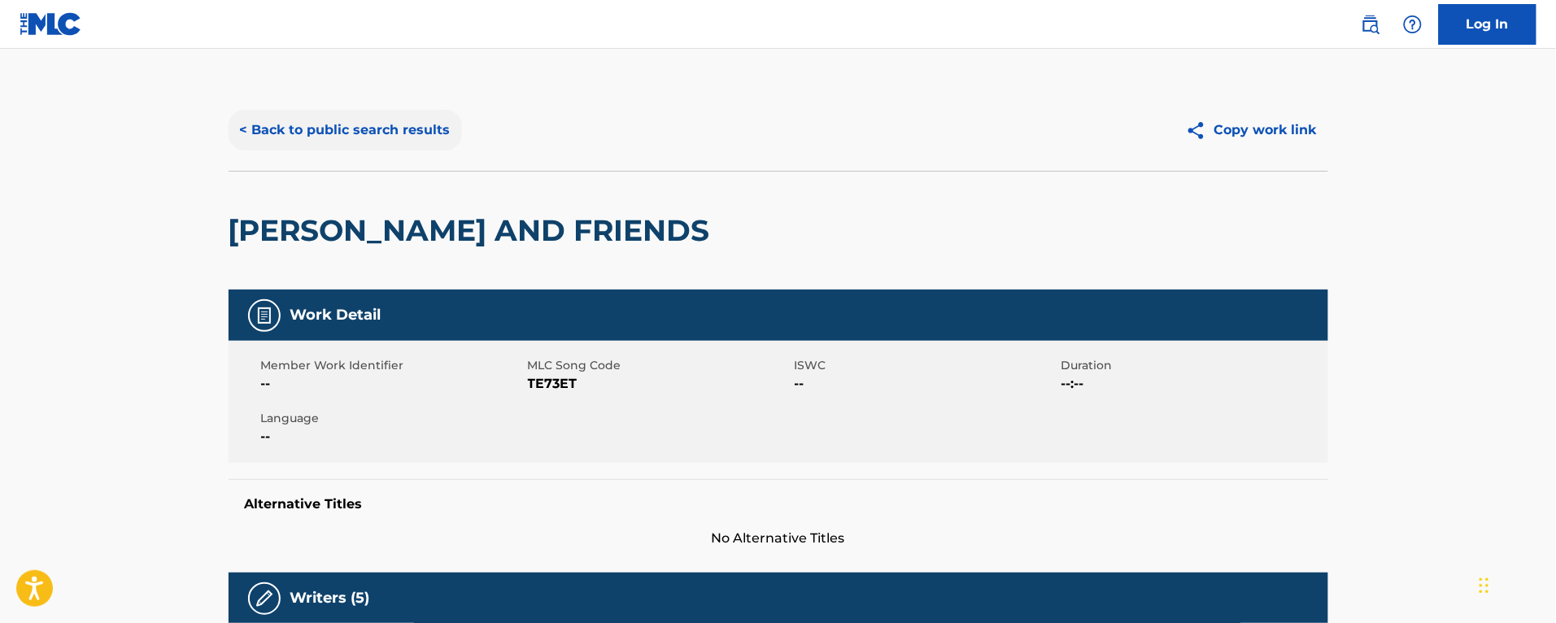
click at [374, 122] on button "< Back to public search results" at bounding box center [345, 130] width 233 height 41
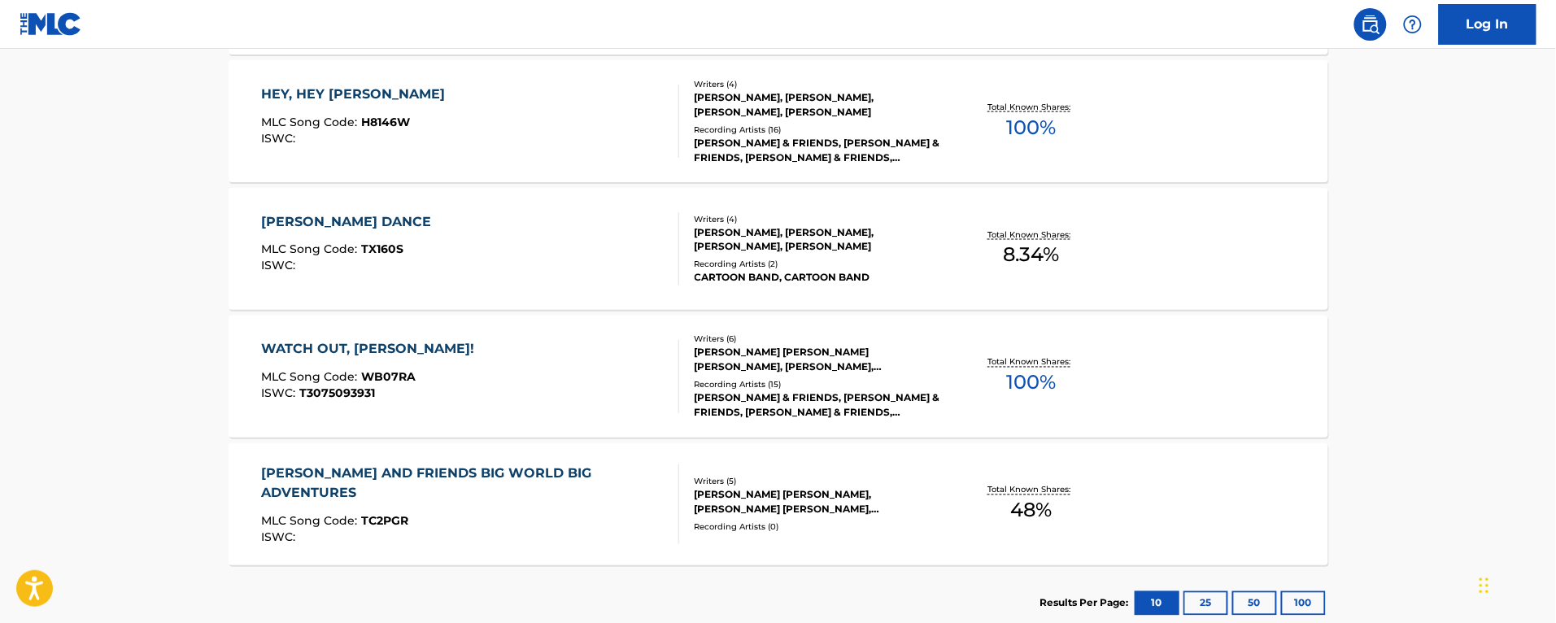
scroll to position [901, 0]
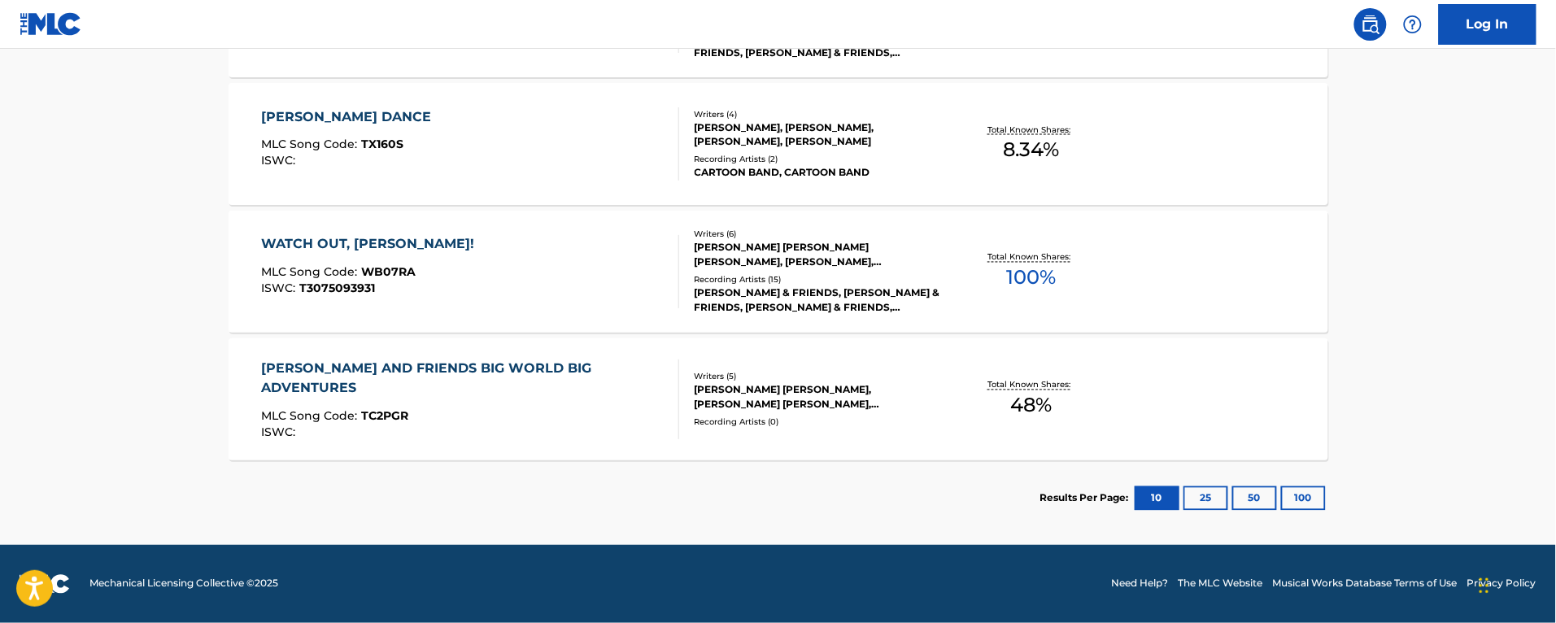
click at [548, 286] on div "WATCH OUT, [PERSON_NAME]! MLC Song Code : WB07RA ISWC : T3075093931" at bounding box center [470, 271] width 418 height 73
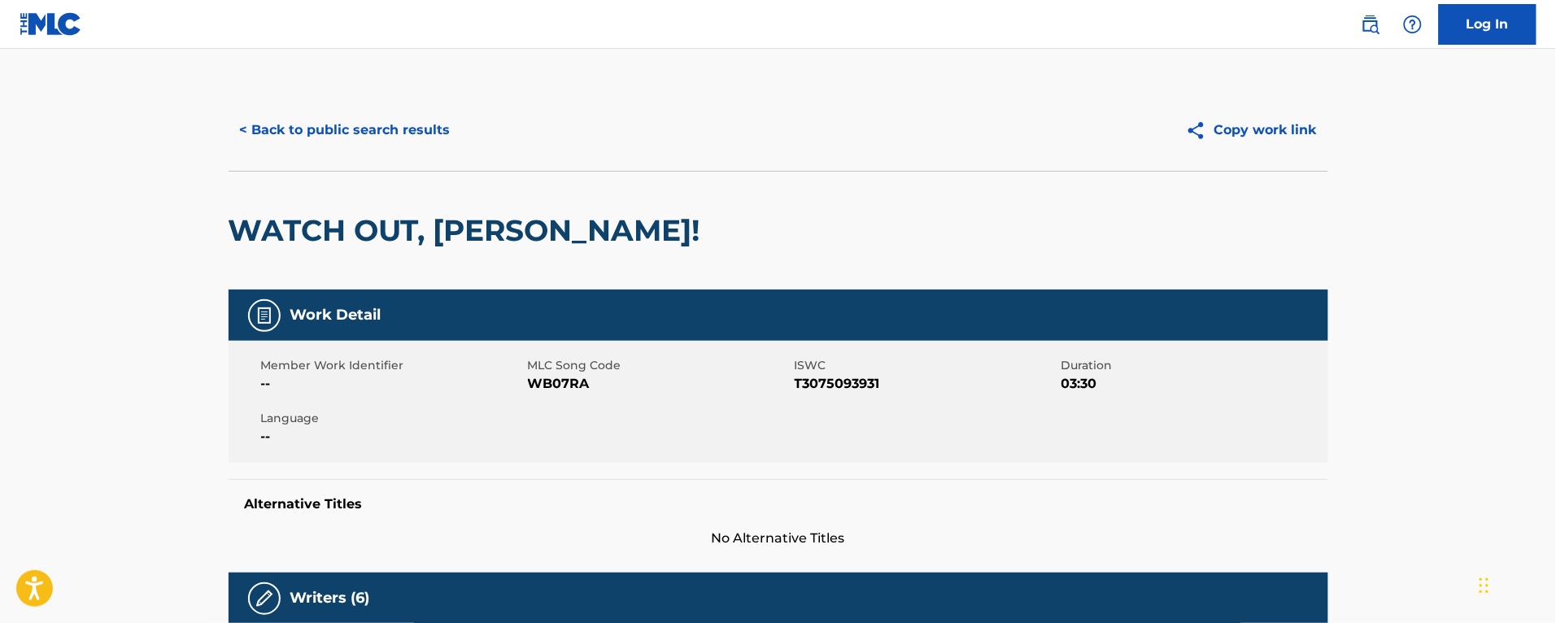
click at [546, 378] on span "WB07RA" at bounding box center [659, 384] width 263 height 20
click at [347, 132] on button "< Back to public search results" at bounding box center [345, 130] width 233 height 41
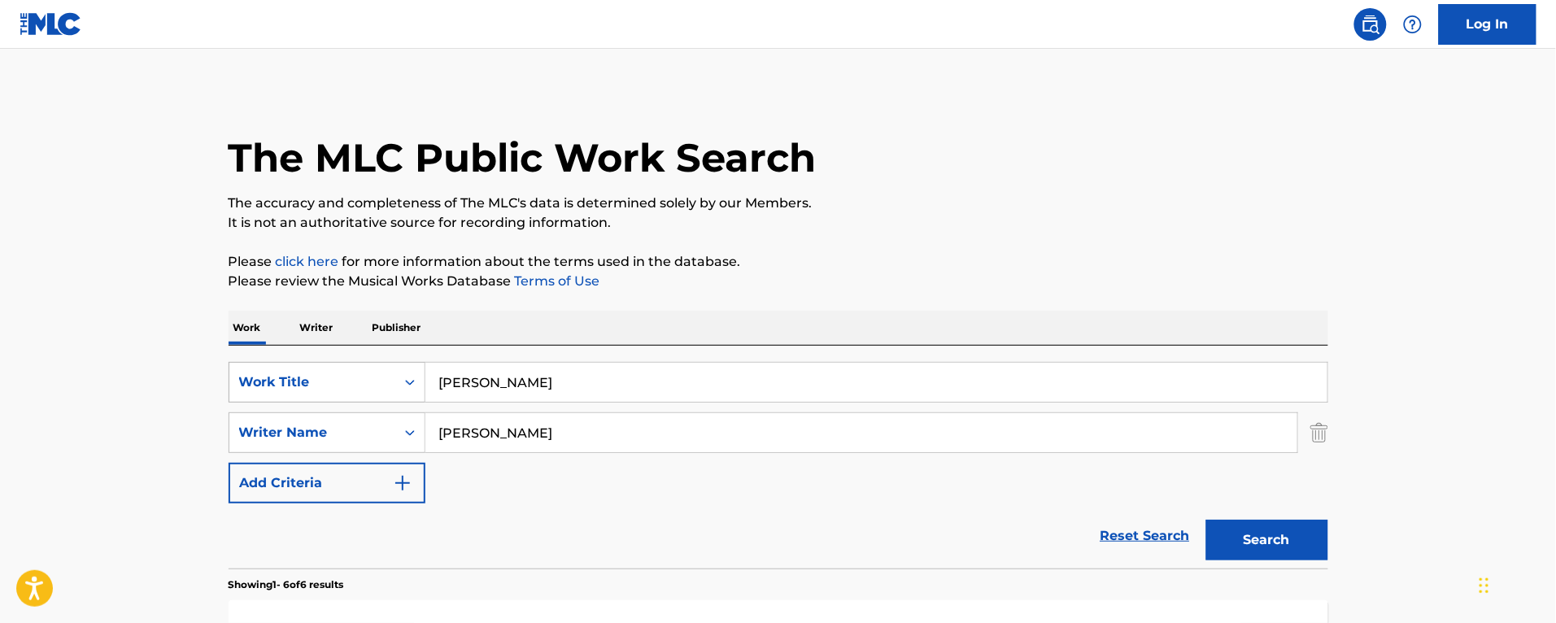
click at [298, 384] on div "Work Title" at bounding box center [312, 383] width 146 height 20
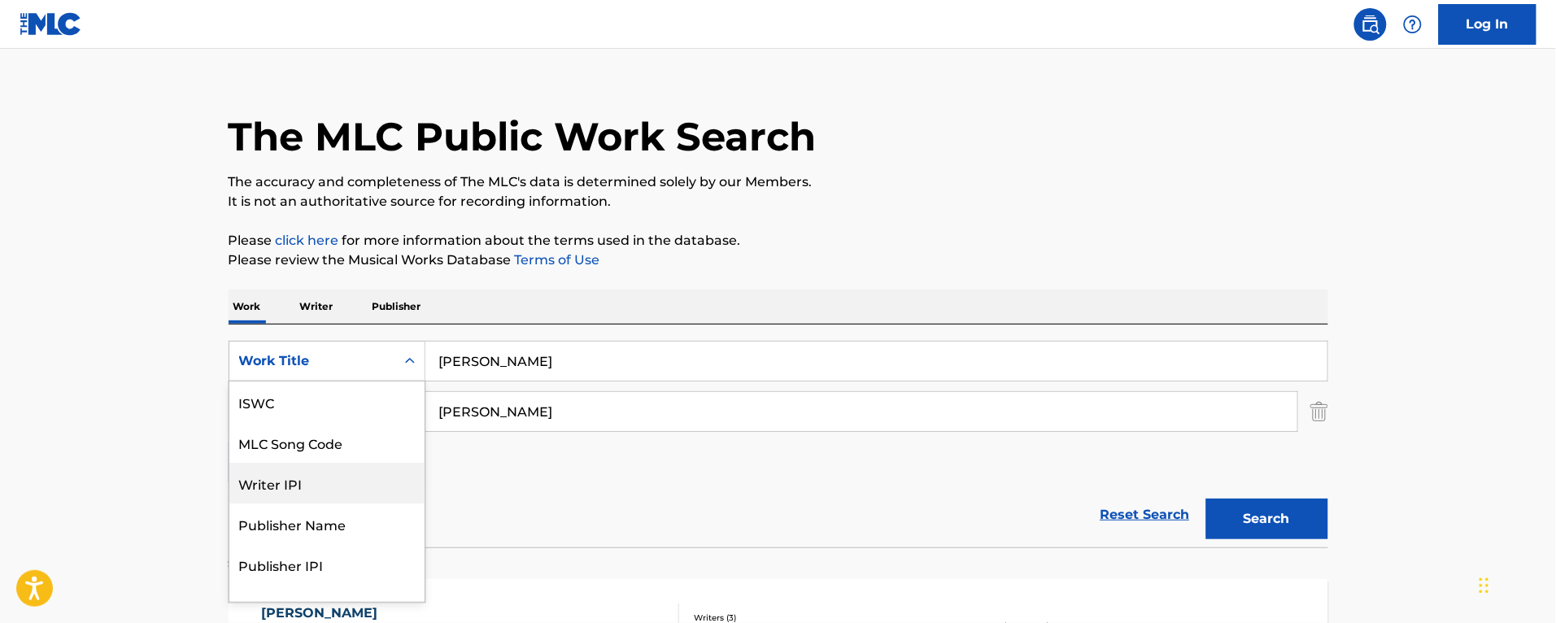
scroll to position [24, 0]
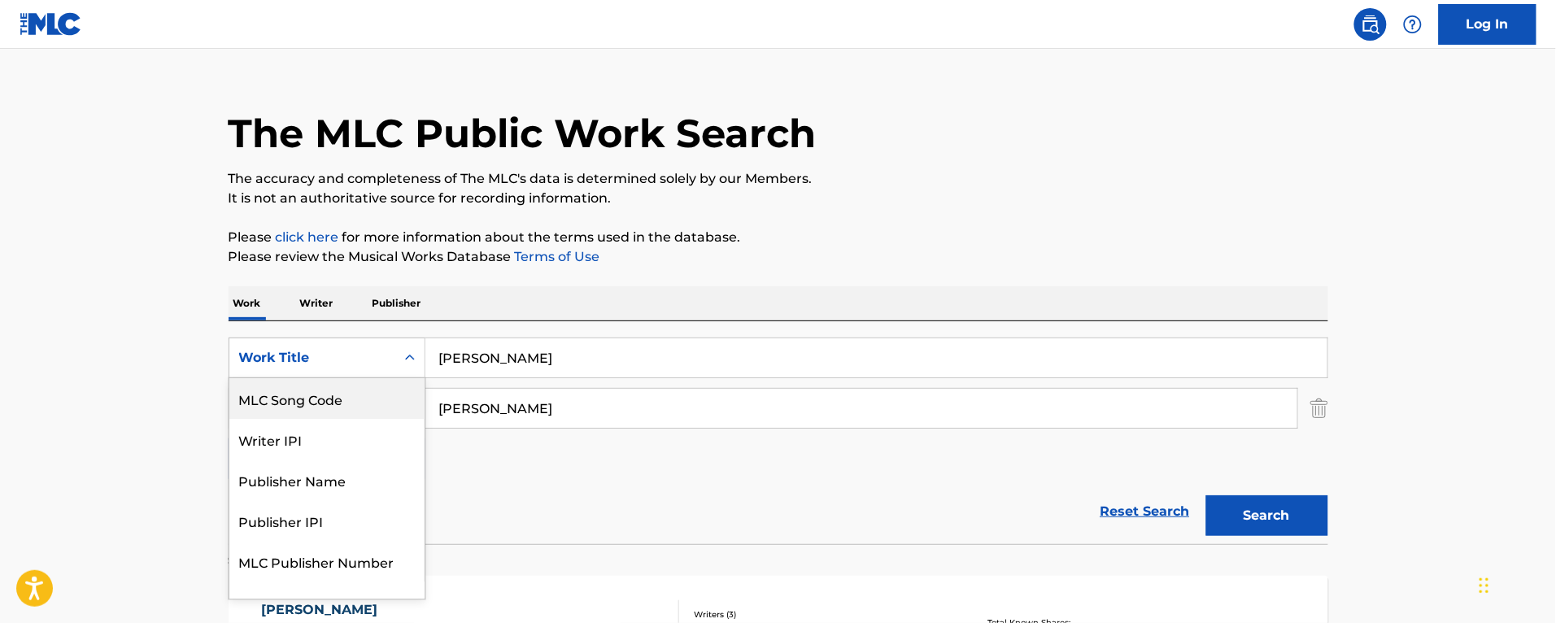
click at [316, 395] on div "MLC Song Code" at bounding box center [326, 398] width 195 height 41
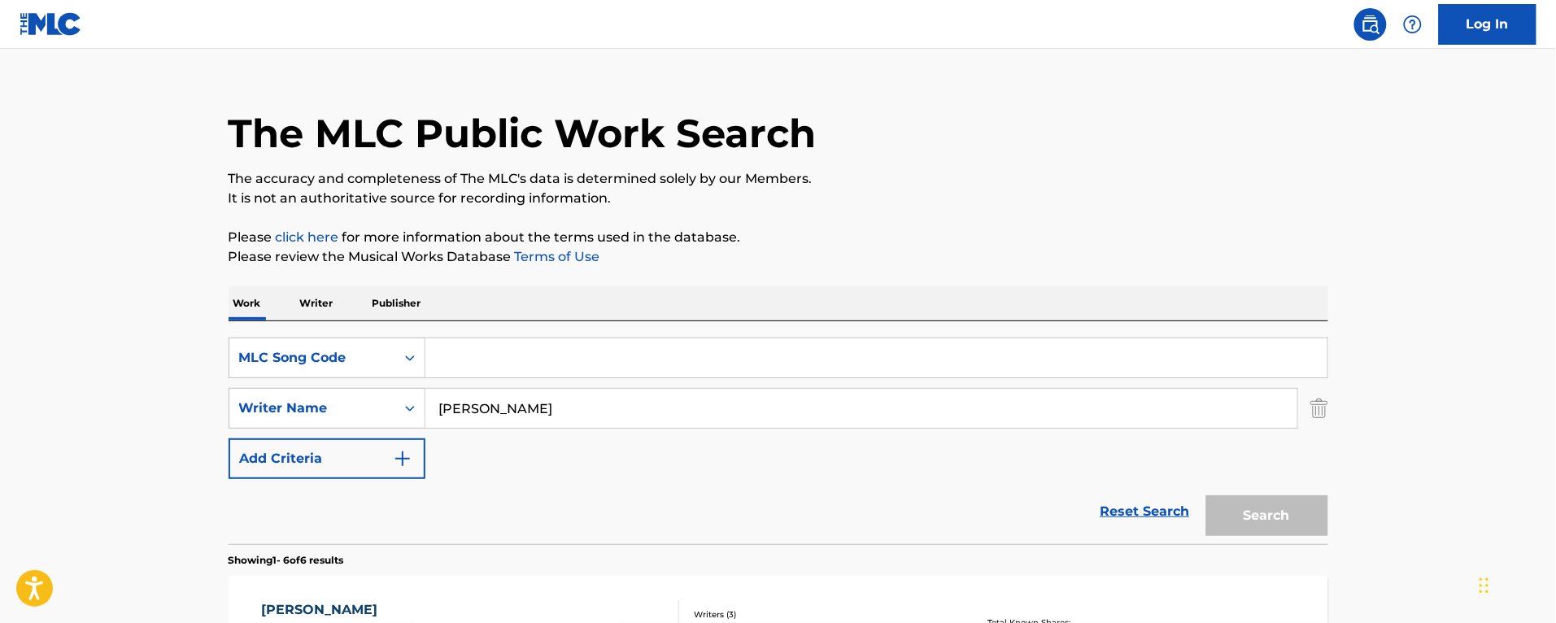
click at [472, 364] on input "Search Form" at bounding box center [877, 357] width 902 height 39
paste input "i12669"
type input "i12669"
drag, startPoint x: 523, startPoint y: 412, endPoint x: 343, endPoint y: 399, distance: 180.2
click at [343, 399] on div "SearchWithCriteriae6ff162e-6104-48bb-8bc1-a381b4a073a3 Writer Name [PERSON_NAME]" at bounding box center [779, 408] width 1100 height 41
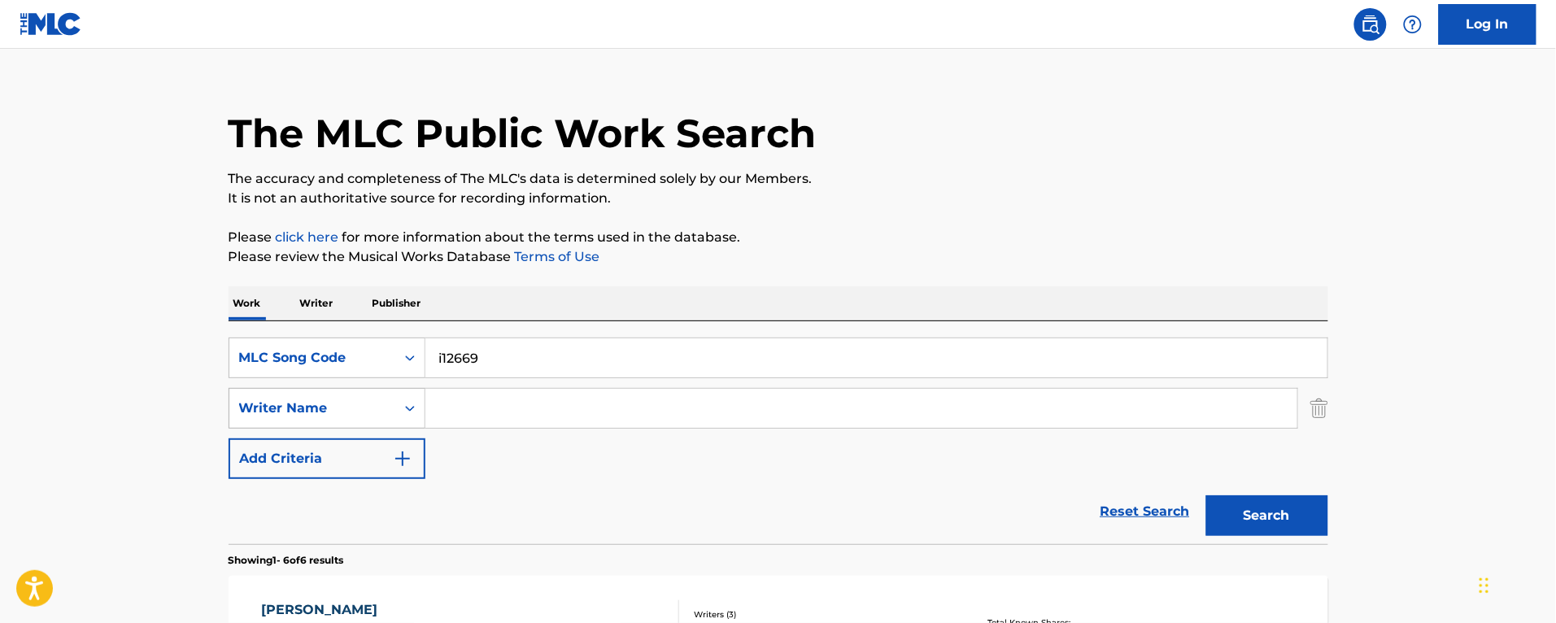
click at [1207, 495] on button "Search" at bounding box center [1268, 515] width 122 height 41
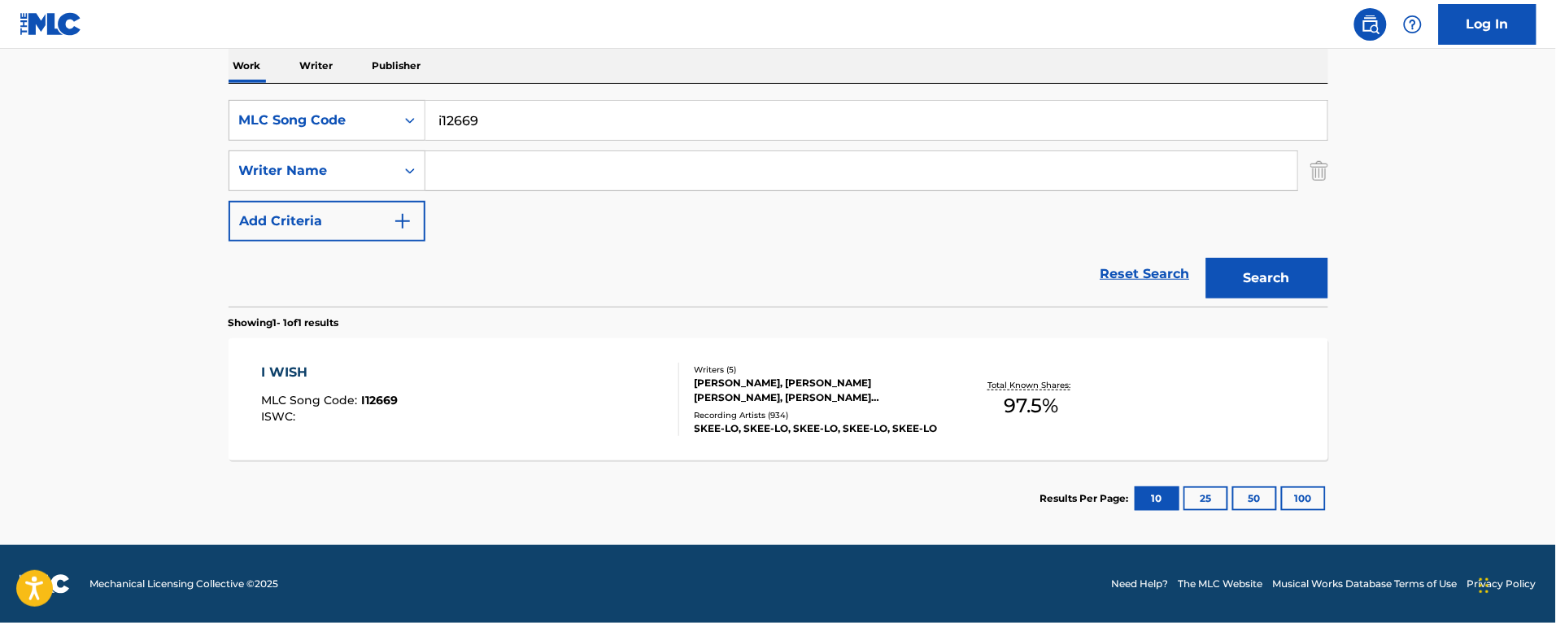
click at [622, 409] on div "I WISH MLC Song Code : I12669 ISWC :" at bounding box center [470, 399] width 418 height 73
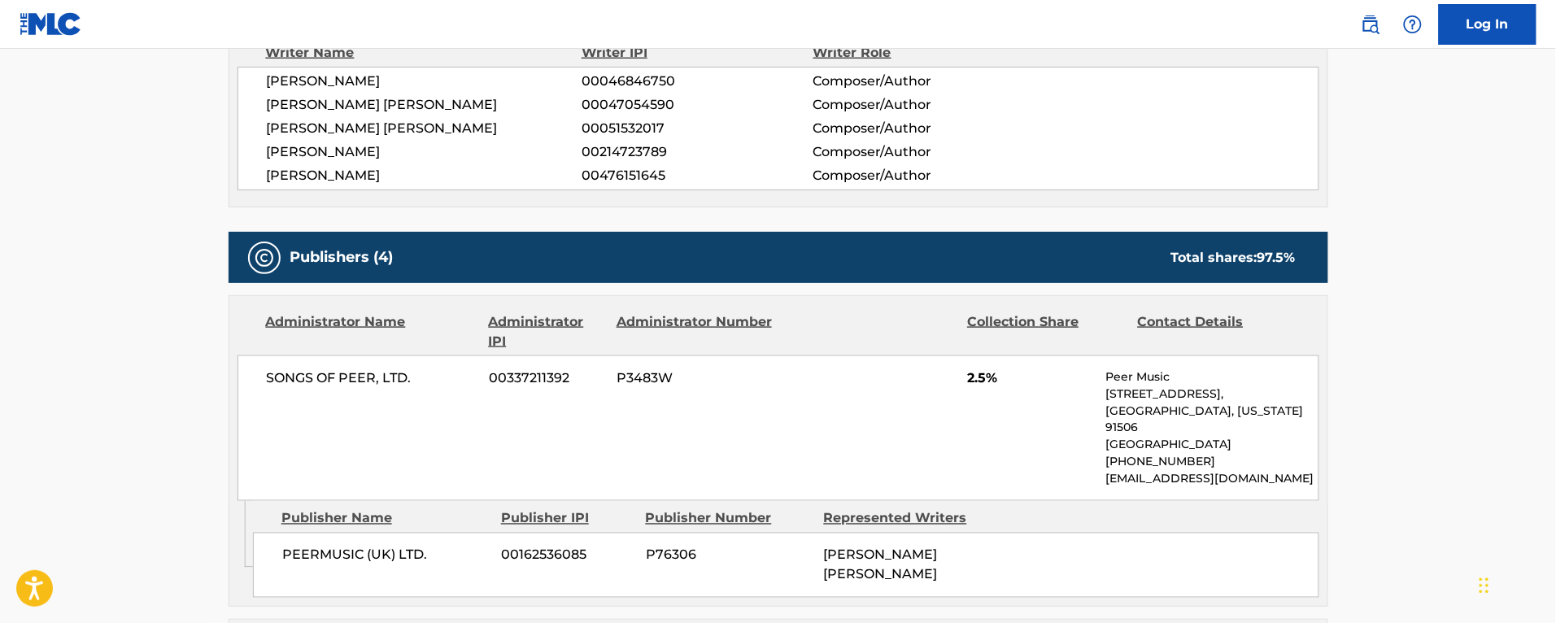
scroll to position [712, 0]
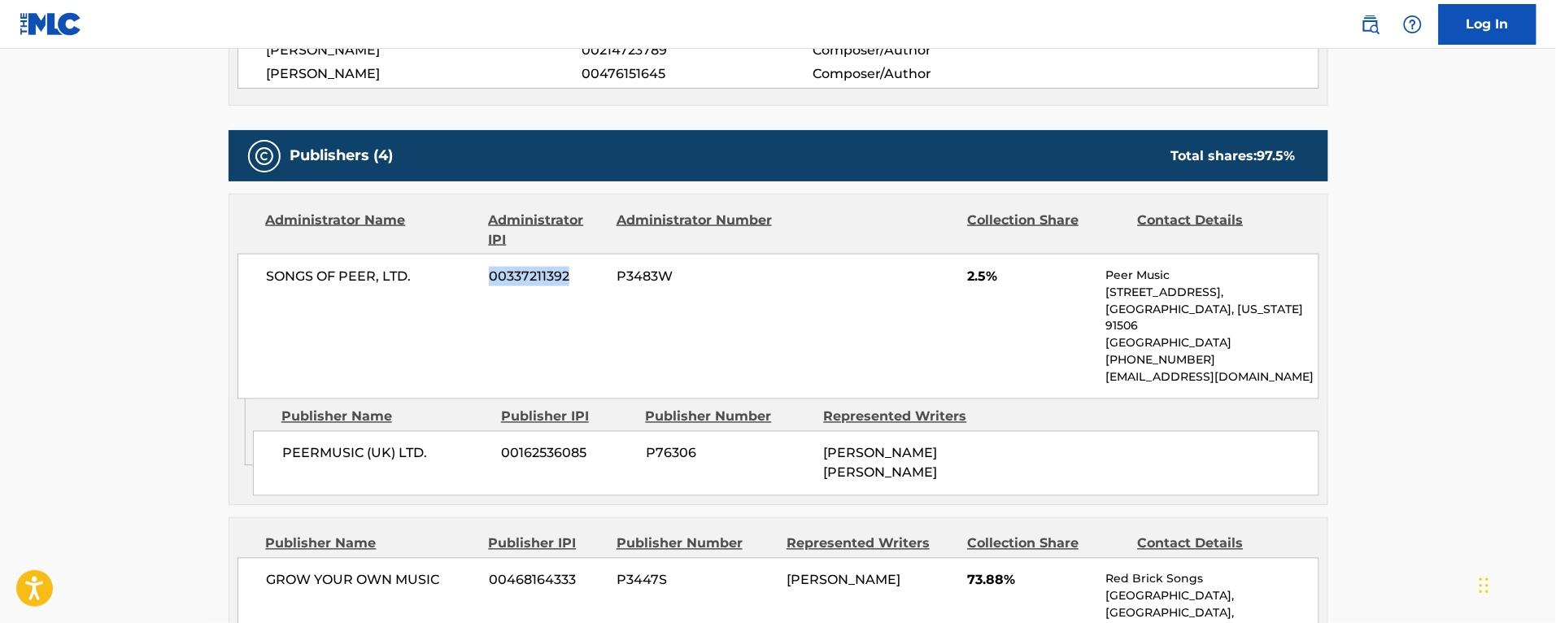
drag, startPoint x: 570, startPoint y: 275, endPoint x: 466, endPoint y: 266, distance: 103.7
click at [466, 266] on div "SONGS OF PEER, LTD. 00337211392 P3483W 2.5% Peer Music [STREET_ADDRESS][US_STAT…" at bounding box center [779, 327] width 1082 height 146
